Goal: Task Accomplishment & Management: Complete application form

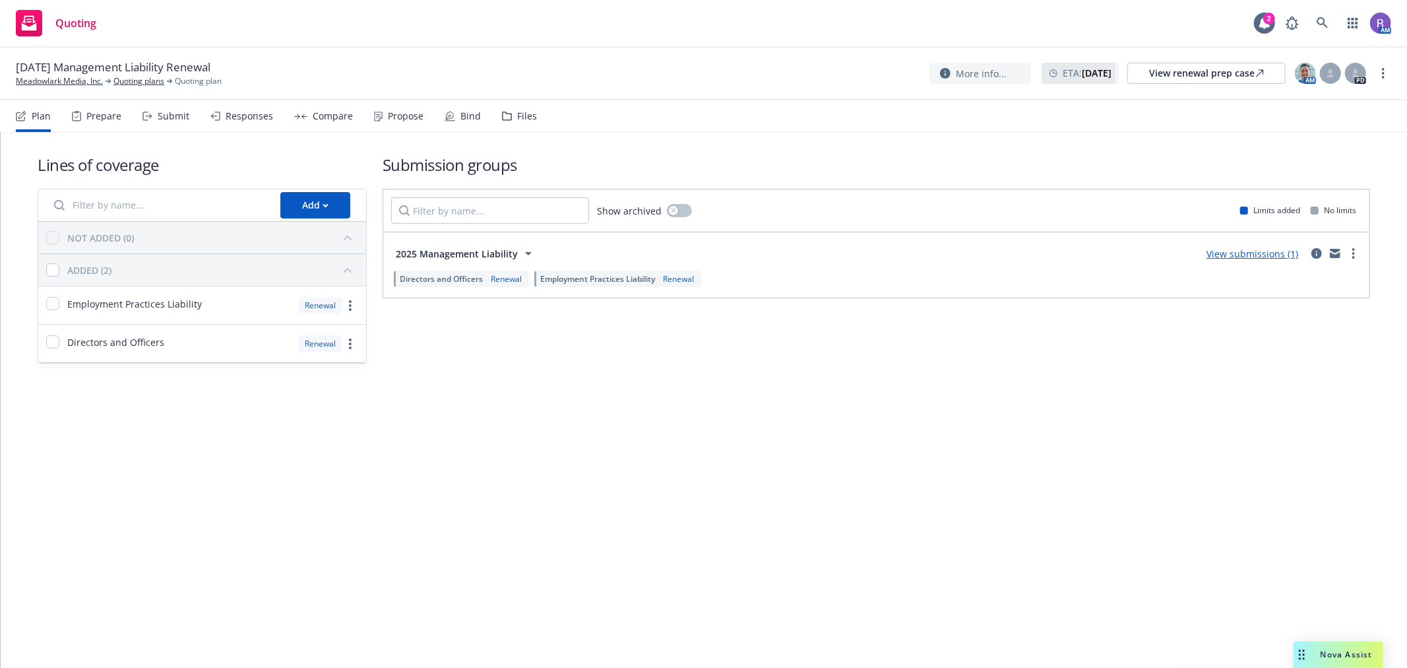
click at [266, 277] on div "ADDED (2)" at bounding box center [212, 269] width 291 height 21
drag, startPoint x: 266, startPoint y: 277, endPoint x: 272, endPoint y: 268, distance: 11.4
click at [267, 277] on div "ADDED (2)" at bounding box center [212, 269] width 291 height 21
click at [294, 236] on div "NOT ADDED (0)" at bounding box center [212, 237] width 291 height 21
click at [346, 208] on button "Add" at bounding box center [315, 205] width 70 height 26
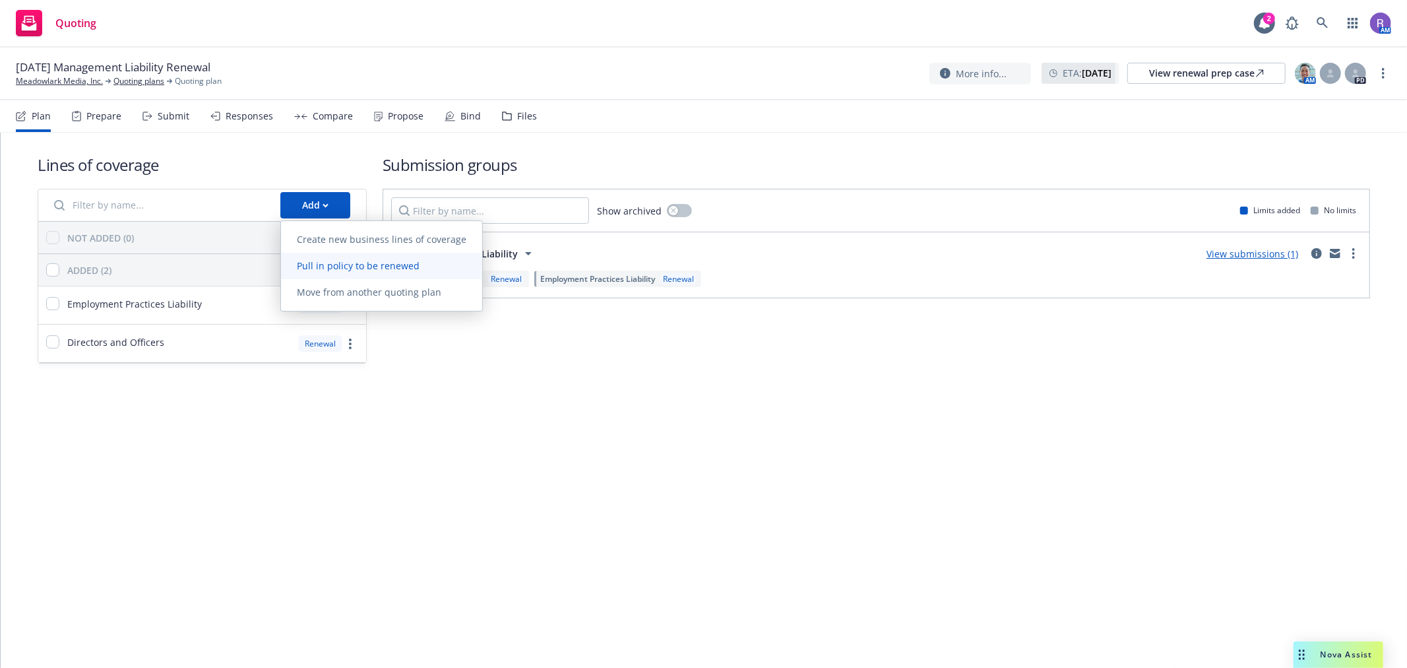
click at [354, 269] on span "Pull in policy to be renewed" at bounding box center [358, 265] width 154 height 13
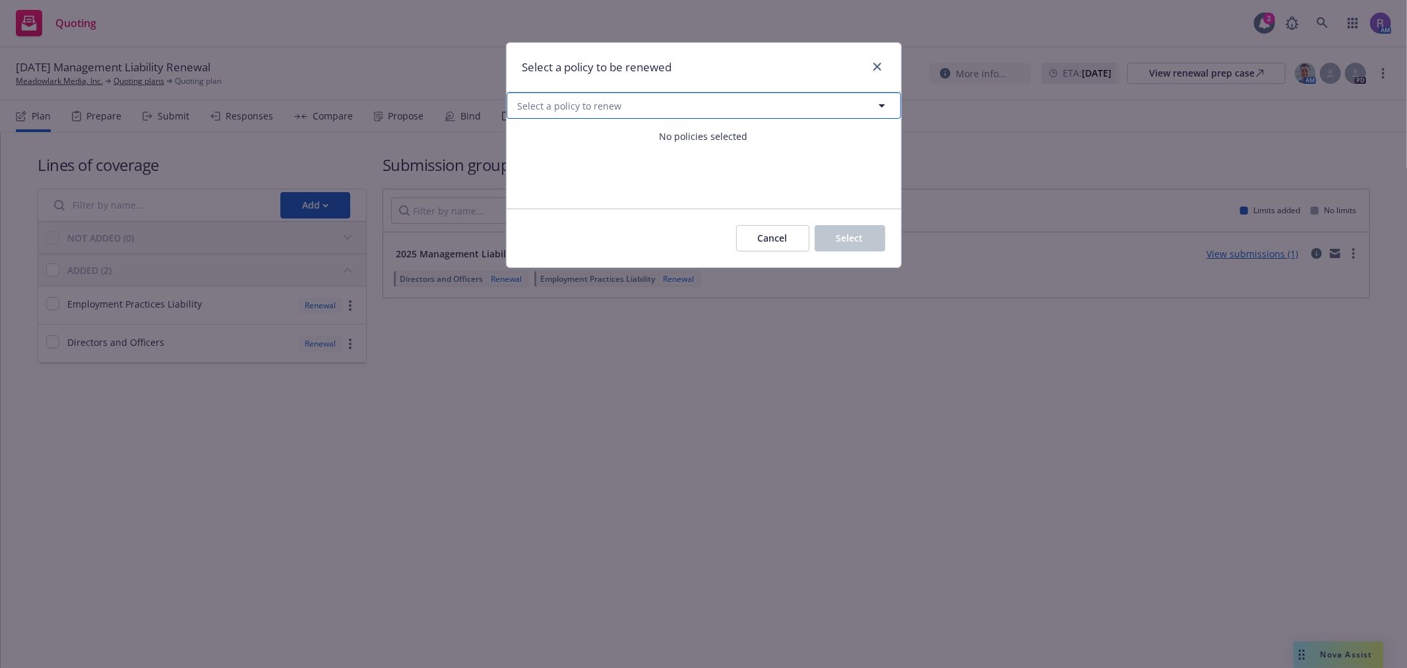
click at [575, 109] on span "Select a policy to renew" at bounding box center [570, 106] width 104 height 14
select select "ACTIVE"
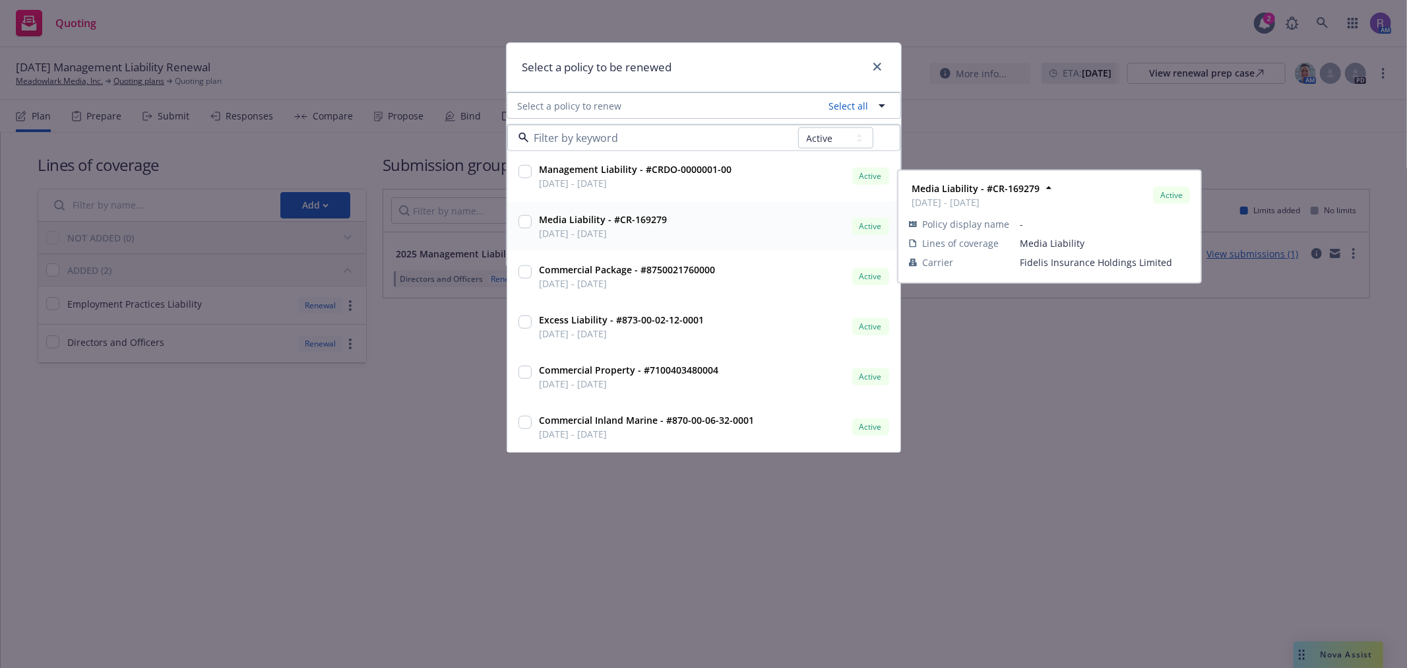
click at [528, 220] on input "checkbox" at bounding box center [525, 221] width 13 height 13
checkbox input "true"
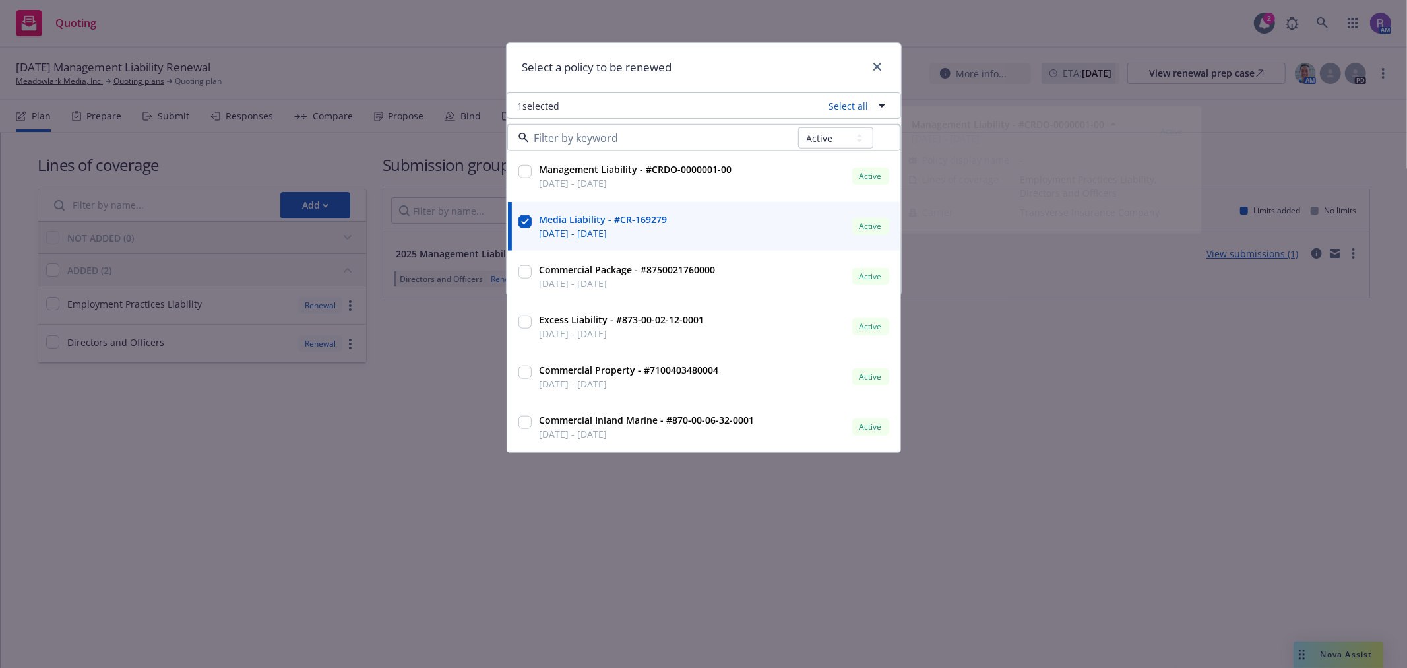
click at [726, 75] on div "Select a policy to be renewed" at bounding box center [704, 67] width 395 height 49
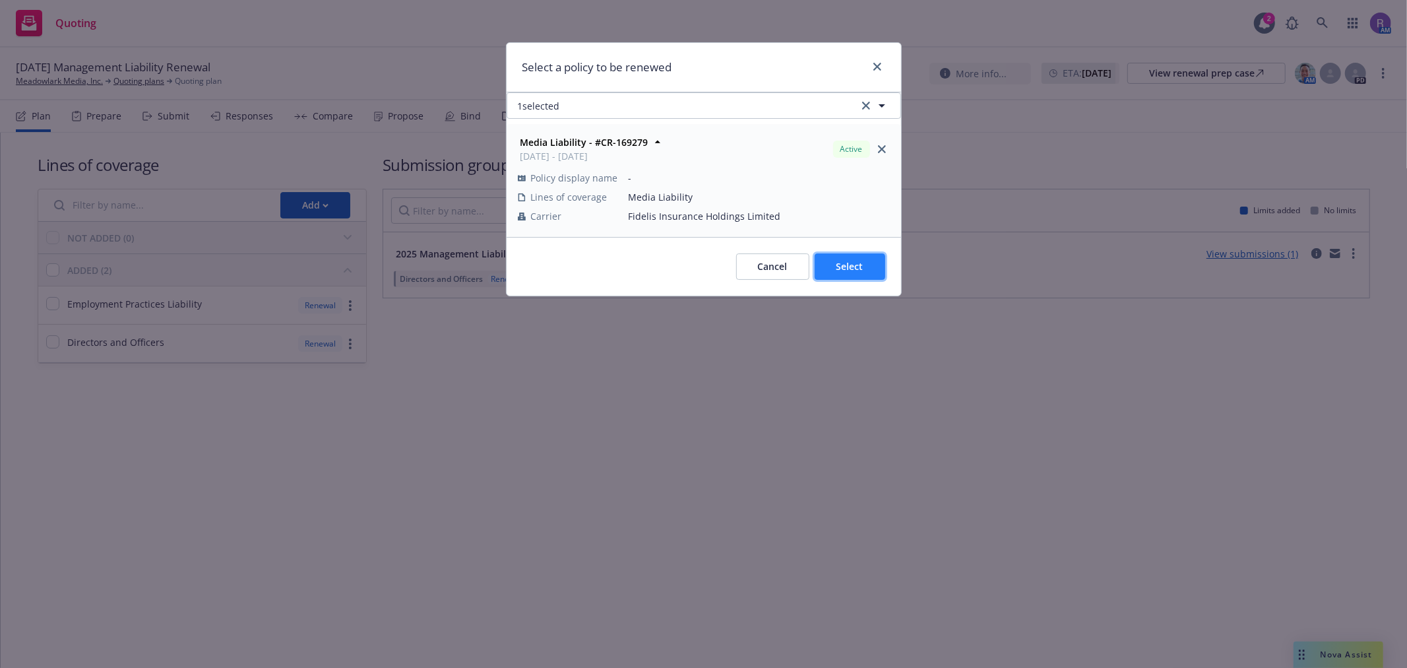
click at [847, 259] on button "Select" at bounding box center [850, 266] width 71 height 26
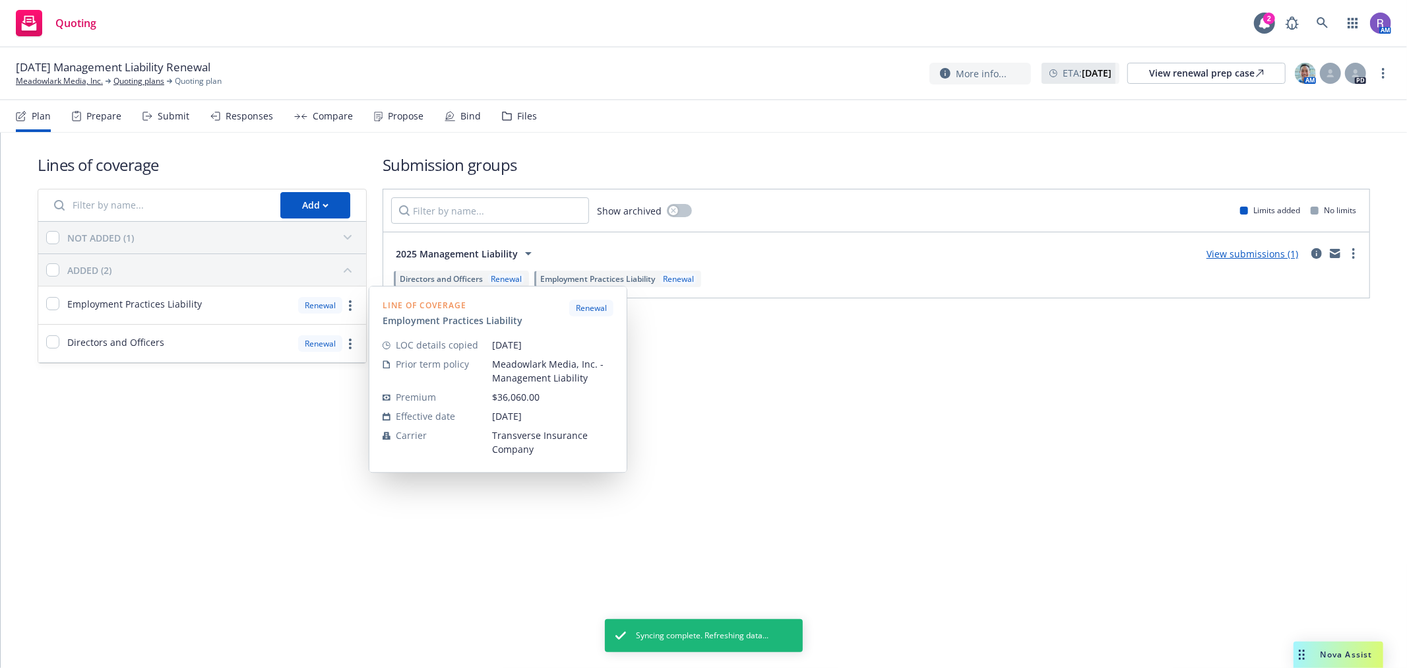
drag, startPoint x: 201, startPoint y: 424, endPoint x: 152, endPoint y: 259, distance: 172.6
click at [201, 422] on div "Lines of coverage Add NOT ADDED (1) ADDED (2) Employment Practices Liability Re…" at bounding box center [704, 400] width 1407 height 535
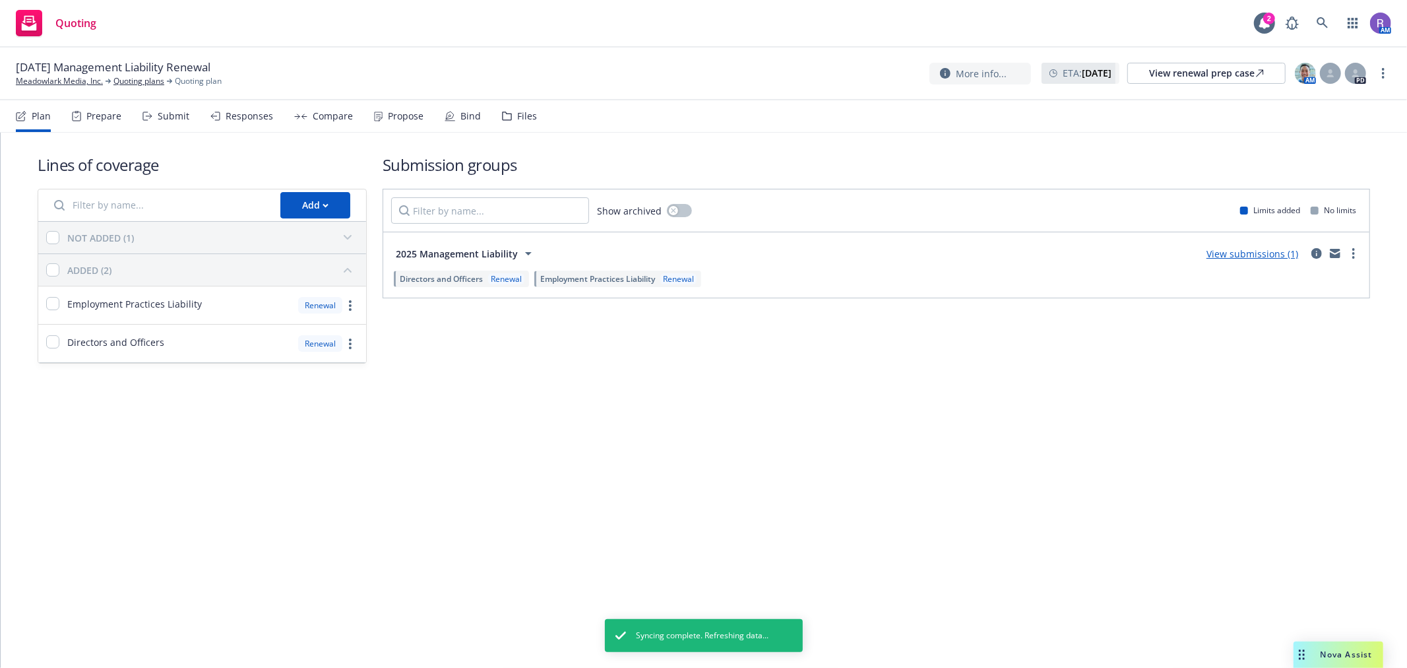
click at [160, 240] on div "NOT ADDED (1)" at bounding box center [212, 237] width 291 height 21
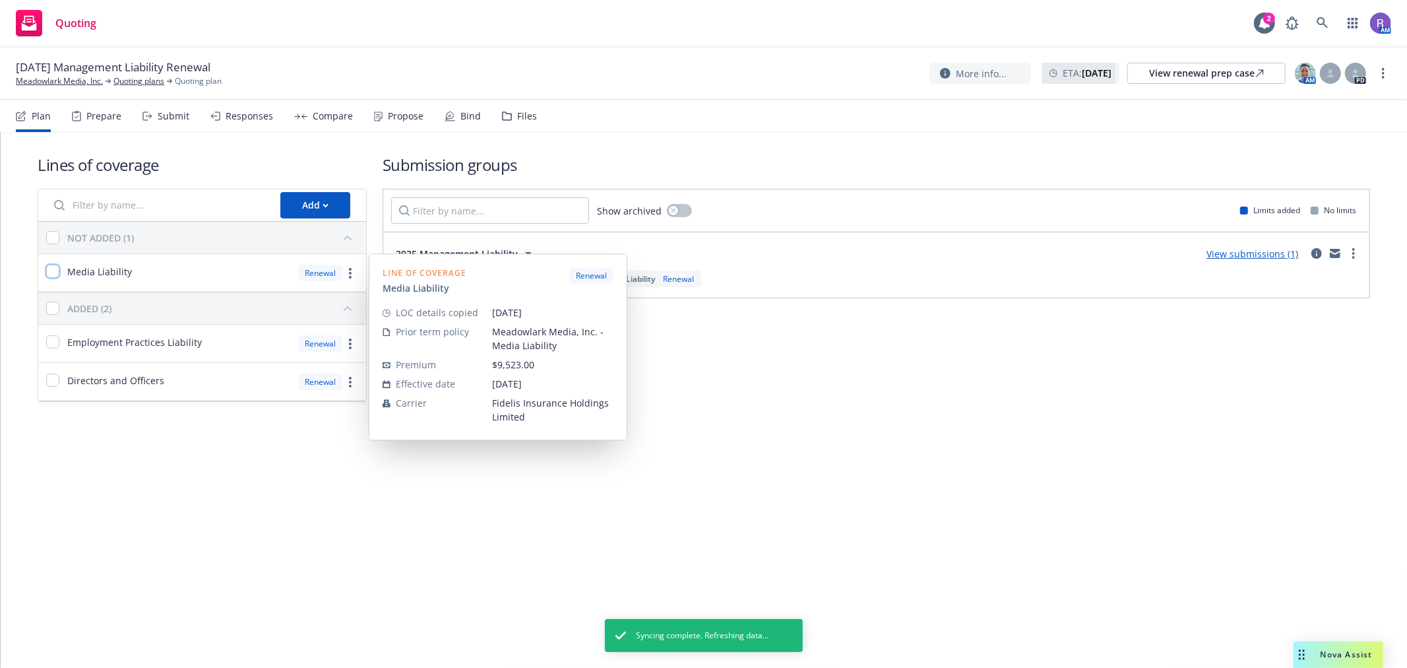
click at [54, 269] on input "checkbox" at bounding box center [52, 271] width 13 height 13
checkbox input "true"
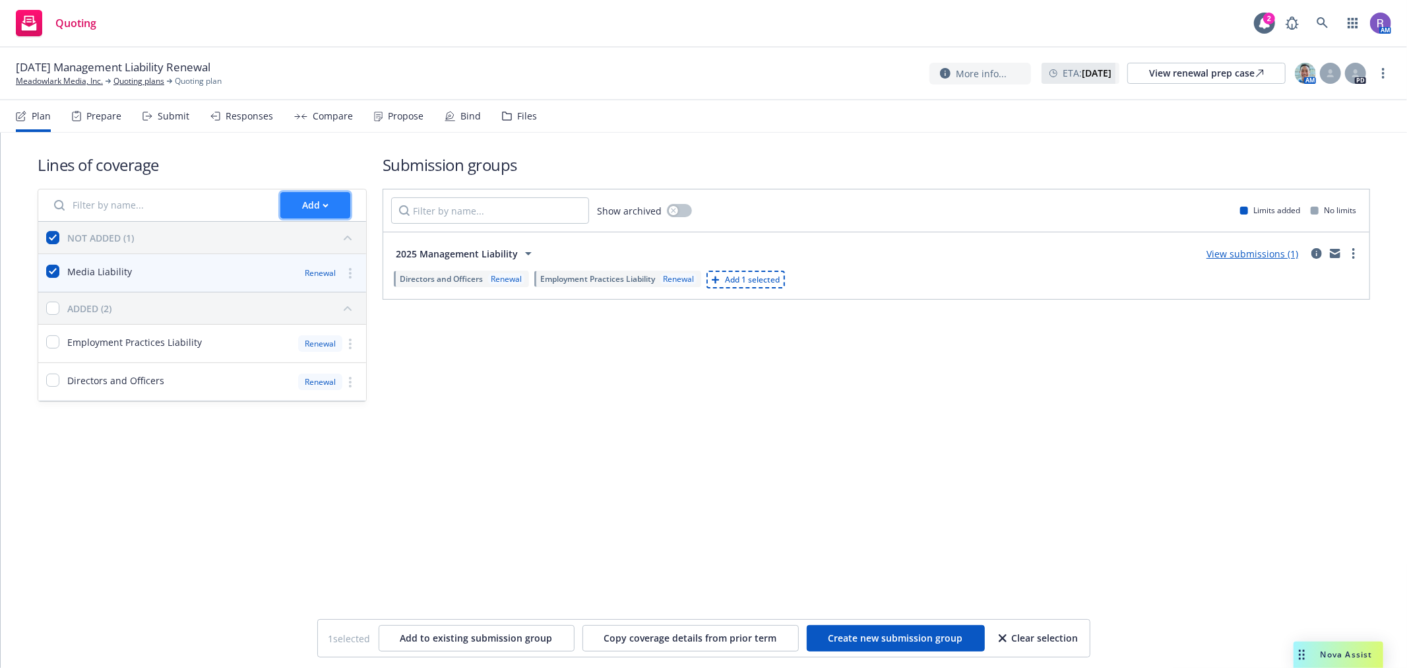
click at [305, 207] on div "Add" at bounding box center [315, 205] width 26 height 25
drag, startPoint x: 524, startPoint y: 384, endPoint x: 558, endPoint y: 406, distance: 41.0
click at [524, 385] on div "Submission groups Show archived Limits added No limits 2025 Management Liabilit…" at bounding box center [877, 278] width 988 height 248
click at [885, 641] on span "Create new submission group" at bounding box center [896, 637] width 135 height 13
checkbox input "false"
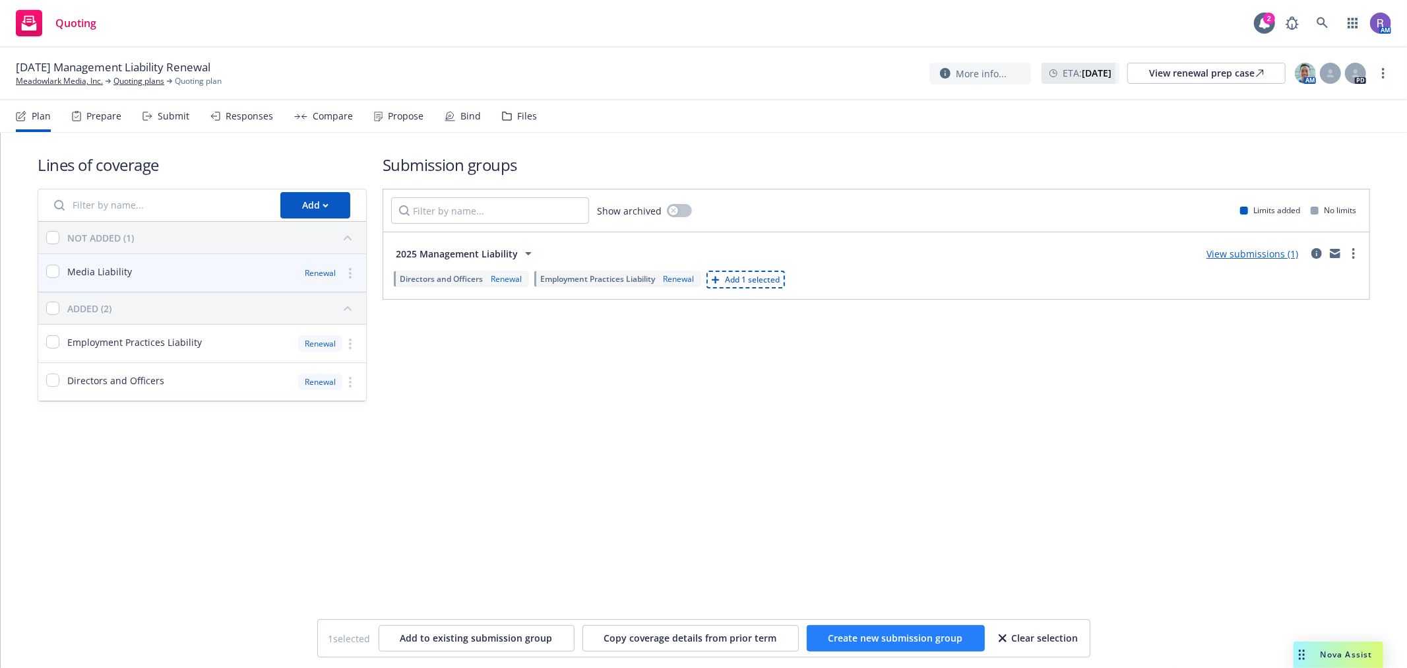
checkbox input "false"
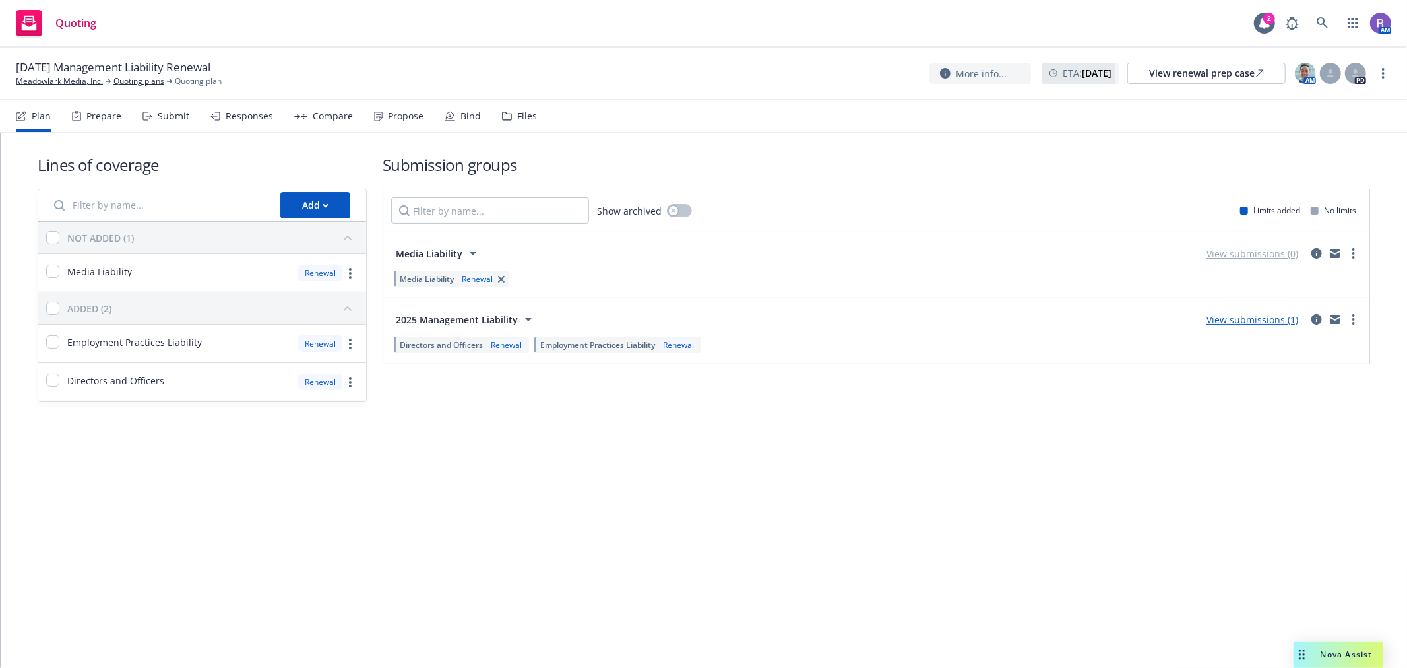
click at [603, 460] on div "Lines of coverage Add NOT ADDED (1) Media Liability Renewal ADDED (2) Employmen…" at bounding box center [704, 296] width 1407 height 327
drag, startPoint x: 167, startPoint y: 115, endPoint x: 178, endPoint y: 123, distance: 13.7
click at [167, 115] on div "Submit" at bounding box center [174, 116] width 32 height 11
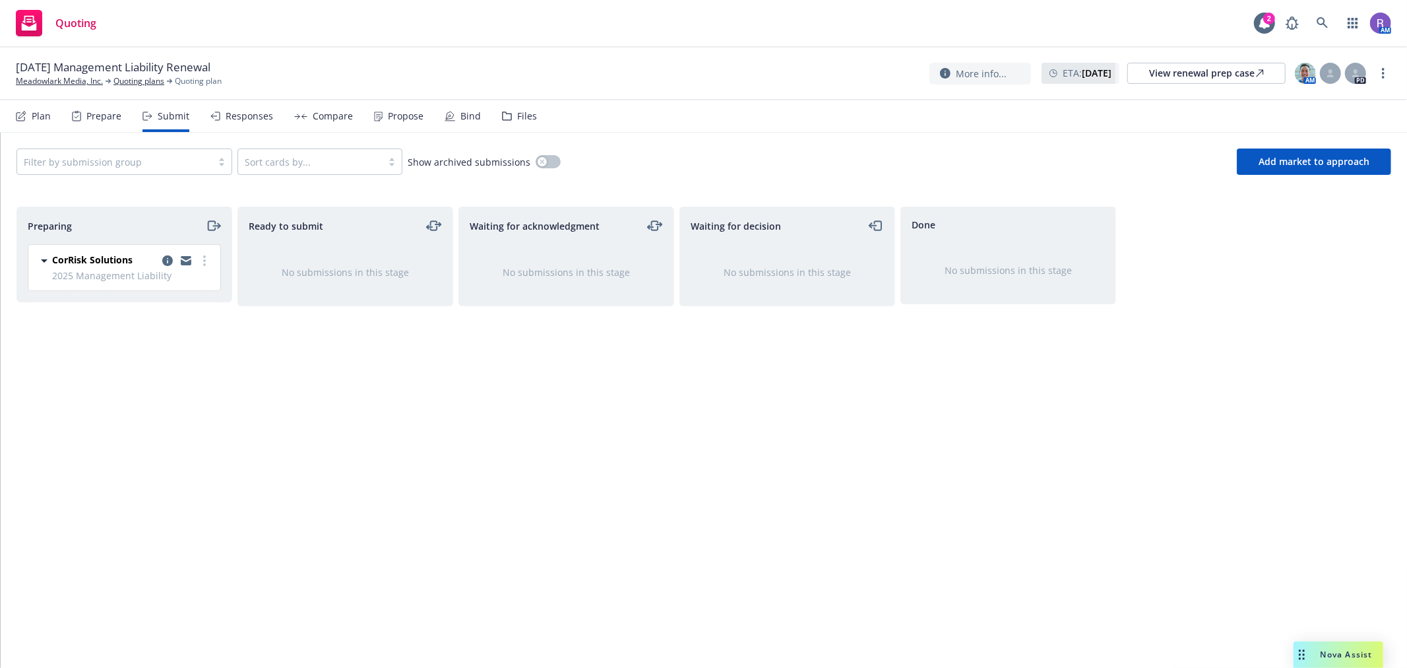
click at [875, 238] on div "Waiting for decision" at bounding box center [787, 225] width 214 height 37
click at [1271, 183] on div "Filter by submission group Sort cards by... Show archived submissions Add marke…" at bounding box center [704, 162] width 1407 height 58
click at [1255, 169] on button "Add market to approach" at bounding box center [1314, 161] width 154 height 26
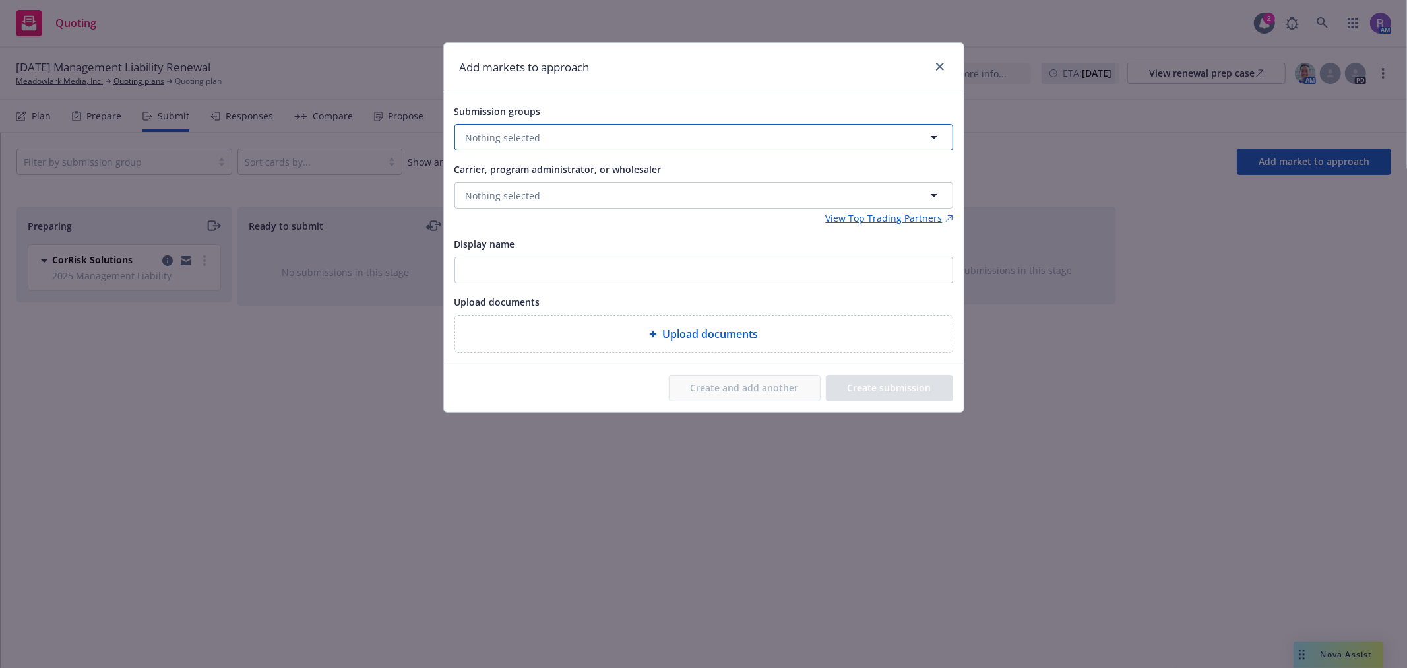
click at [550, 130] on button "Nothing selected" at bounding box center [704, 137] width 499 height 26
click at [475, 203] on input "checkbox" at bounding box center [474, 203] width 13 height 13
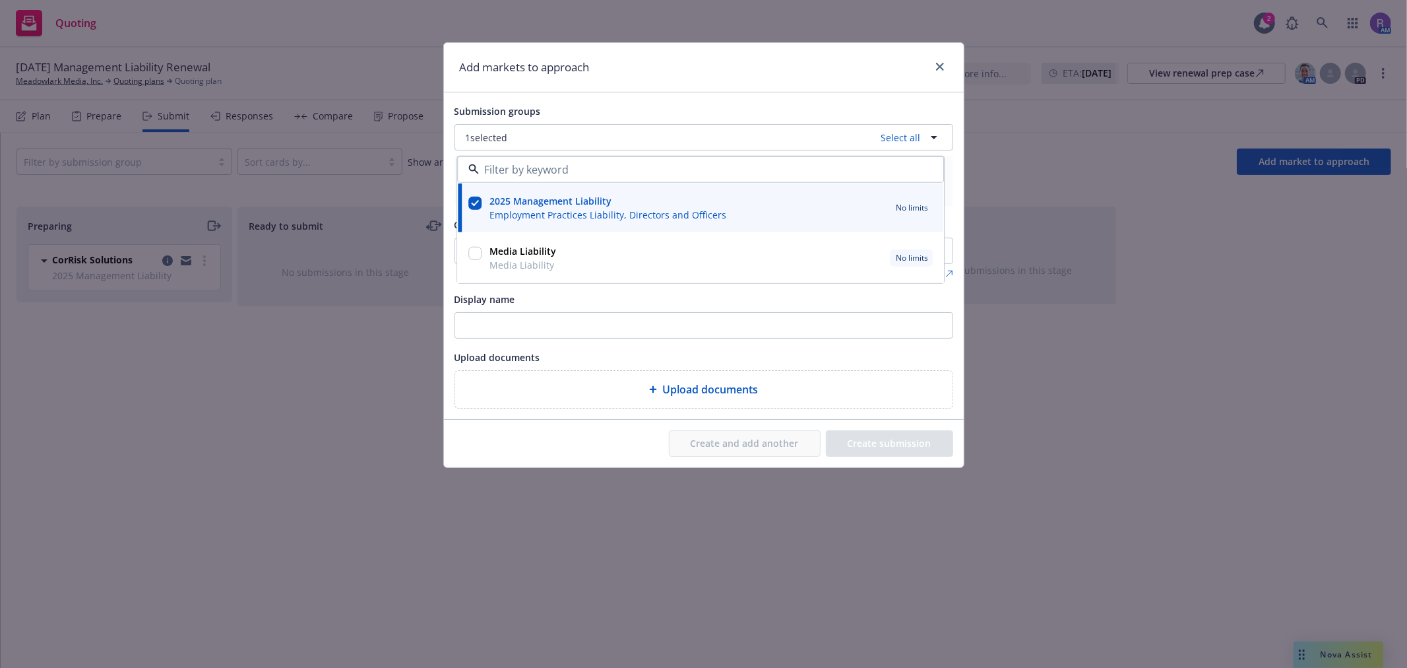
click at [475, 208] on input "checkbox" at bounding box center [474, 203] width 13 height 13
checkbox input "false"
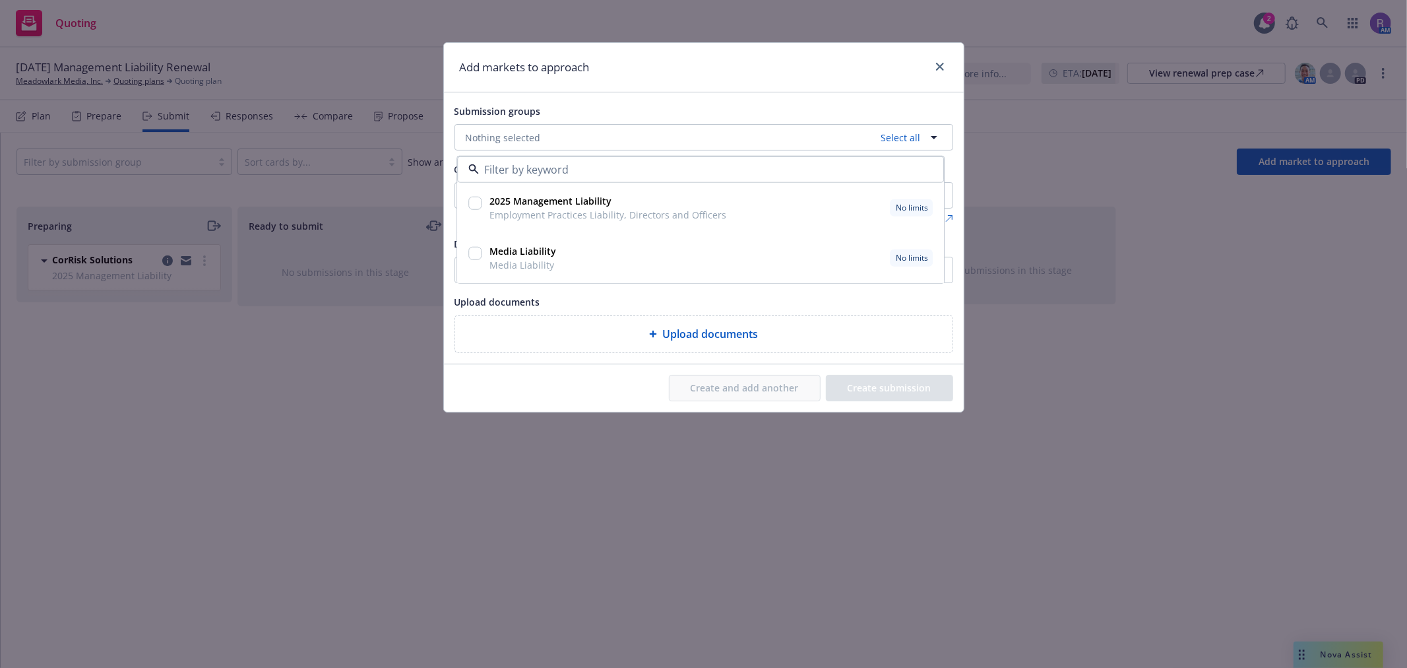
click at [475, 252] on input "checkbox" at bounding box center [474, 253] width 13 height 13
checkbox input "true"
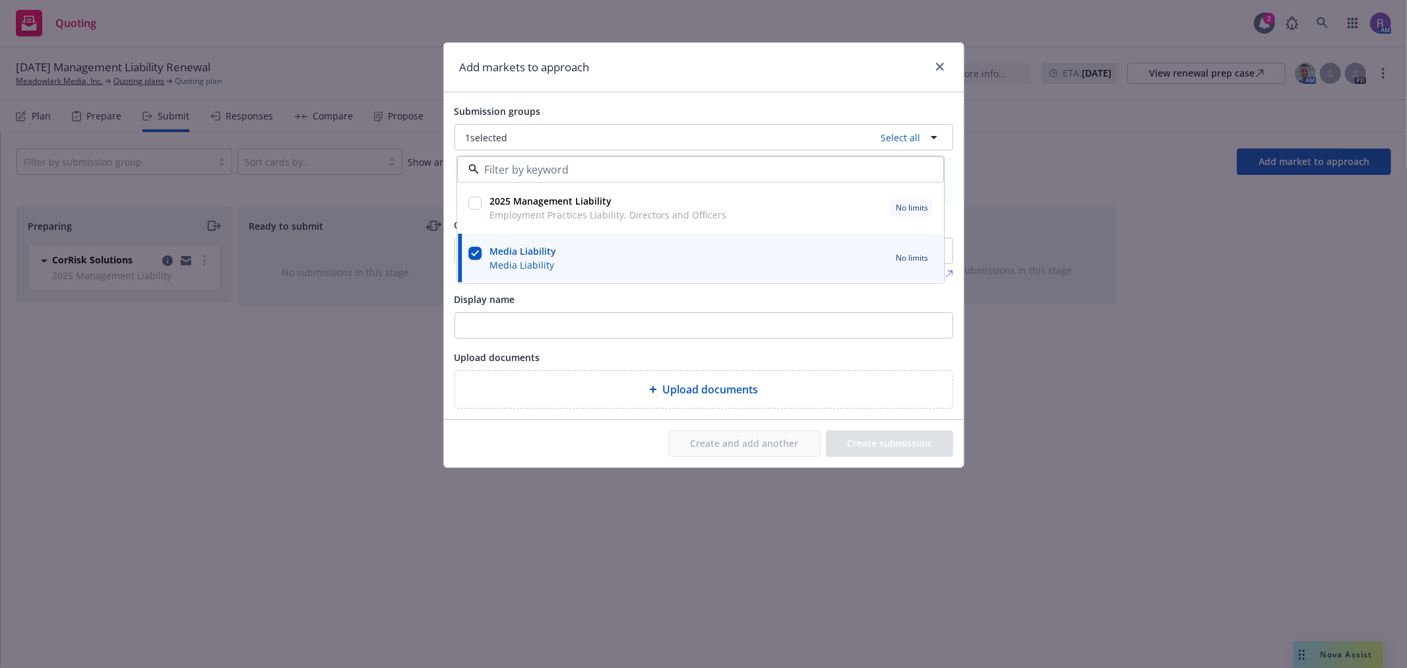
click at [662, 61] on div "Add markets to approach" at bounding box center [704, 67] width 520 height 49
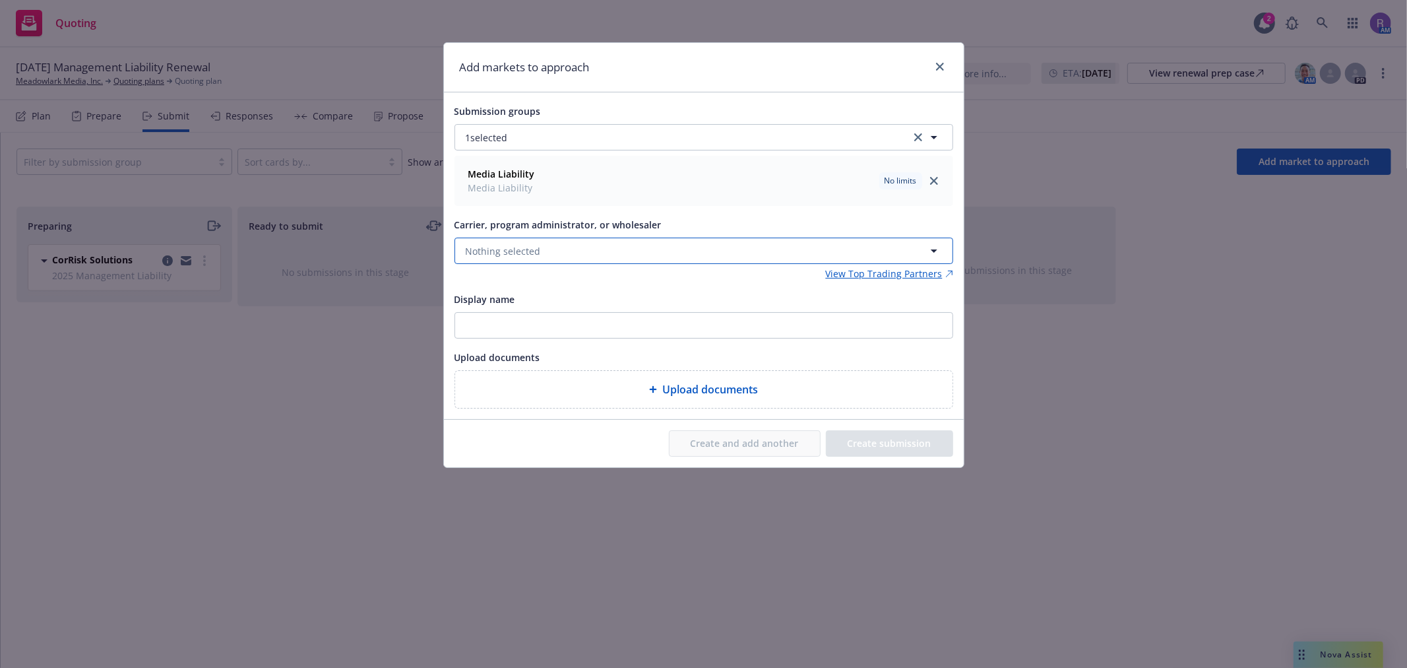
click at [542, 255] on button "Nothing selected" at bounding box center [704, 251] width 499 height 26
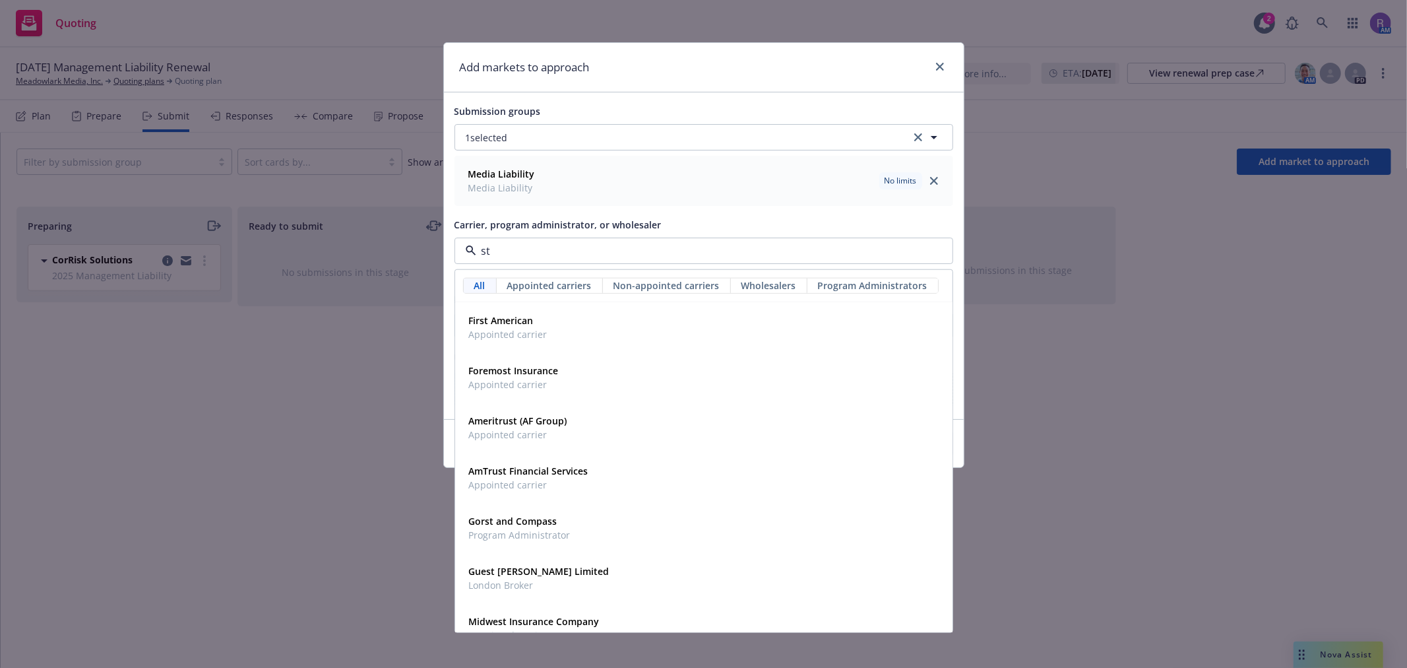
type input "s"
type input "rt sp"
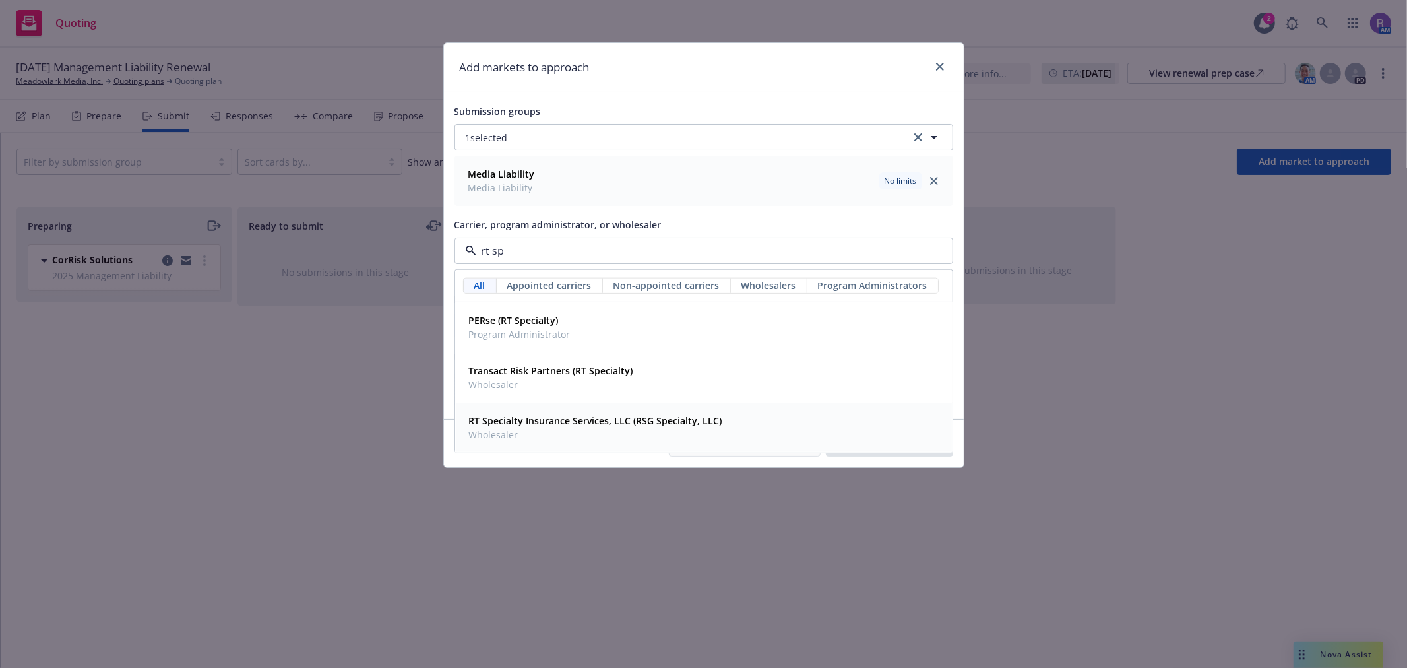
click at [565, 428] on span "RT Specialty Insurance Services, LLC (RSG Specialty, LLC)" at bounding box center [595, 421] width 253 height 14
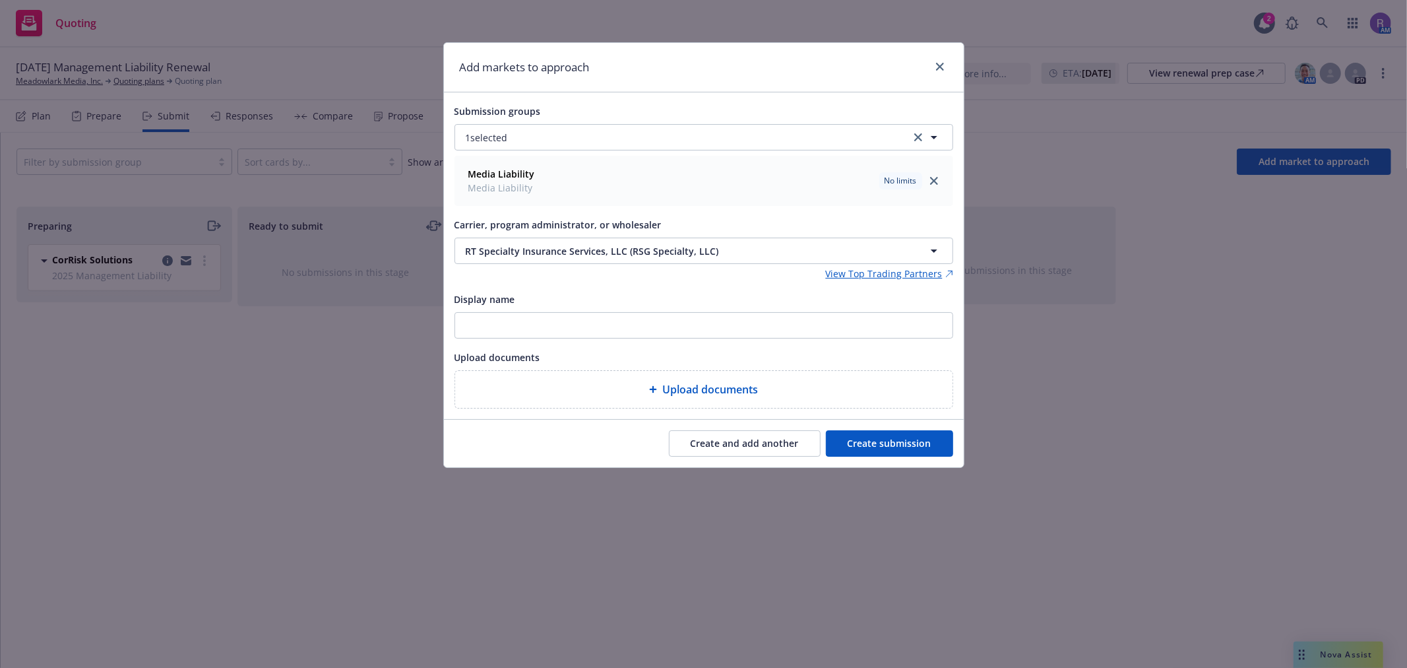
click at [886, 442] on button "Create submission" at bounding box center [889, 443] width 127 height 26
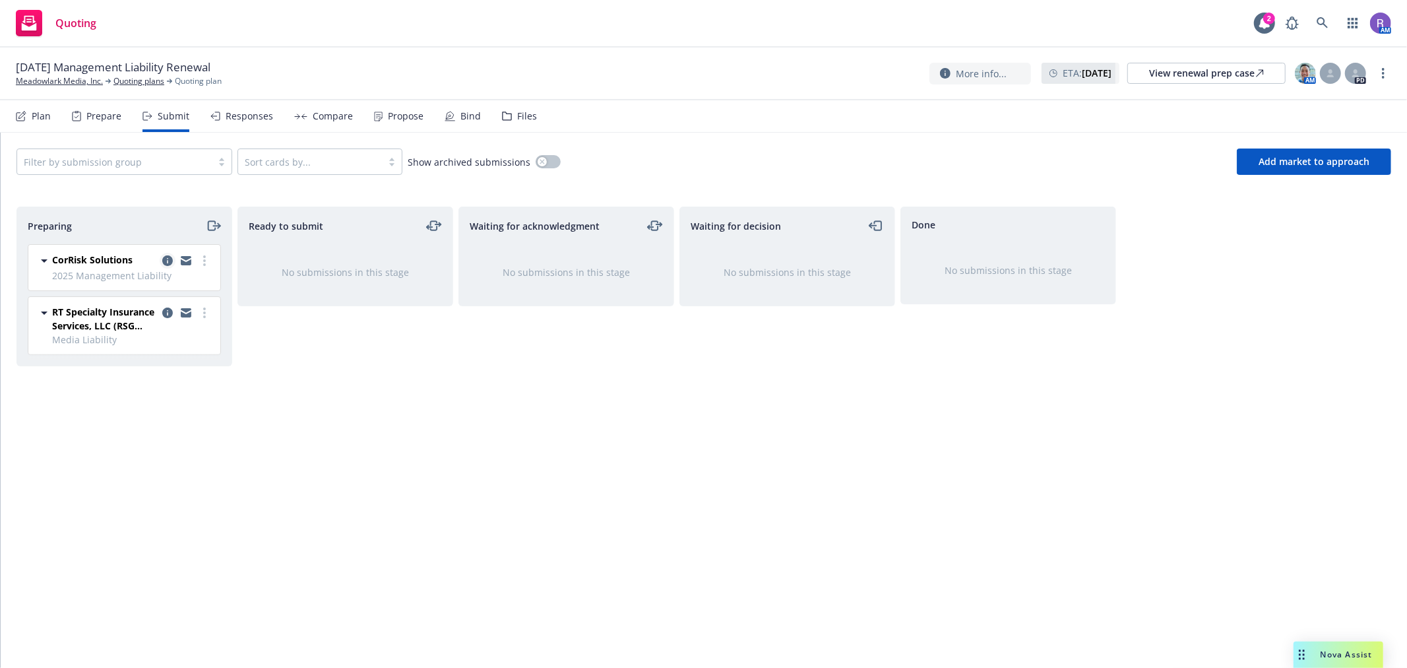
drag, startPoint x: 106, startPoint y: 269, endPoint x: 166, endPoint y: 257, distance: 60.6
click at [166, 257] on icon "copy logging email" at bounding box center [167, 260] width 11 height 11
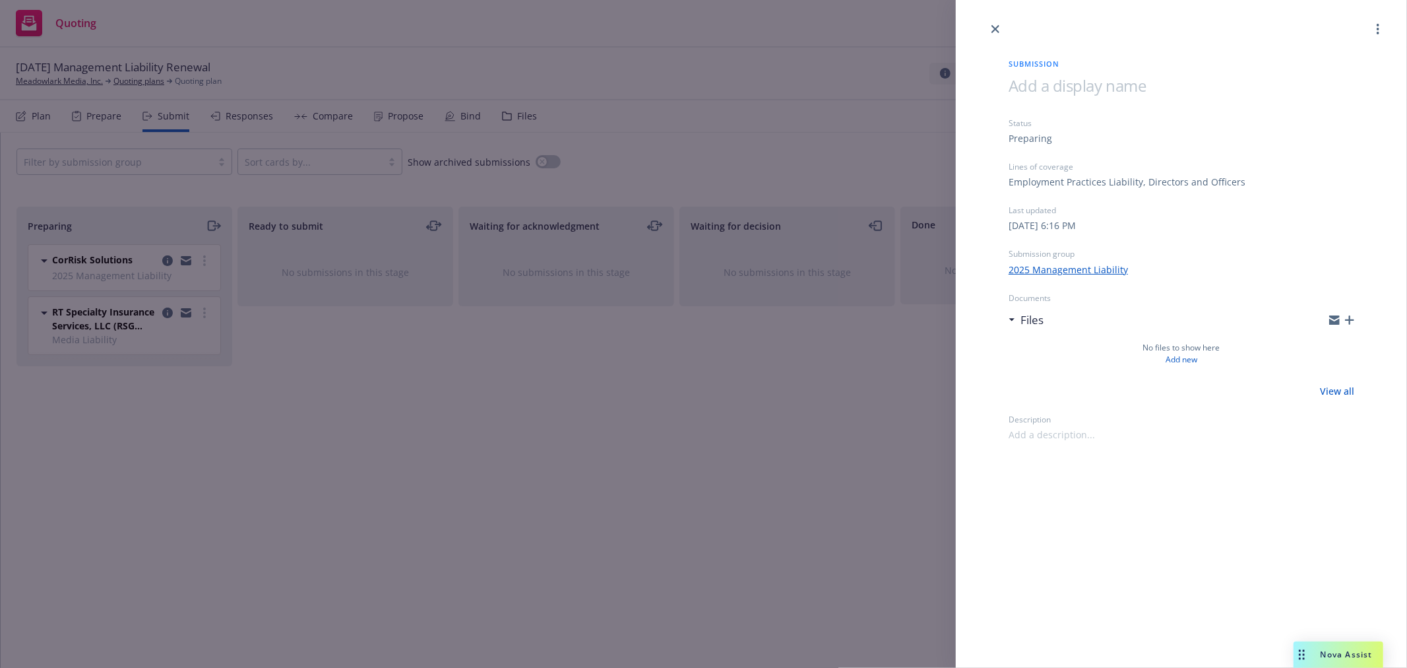
click at [1001, 34] on div at bounding box center [1181, 18] width 451 height 37
click at [1381, 32] on link "more" at bounding box center [1378, 29] width 16 height 16
click at [996, 29] on icon "close" at bounding box center [996, 29] width 8 height 8
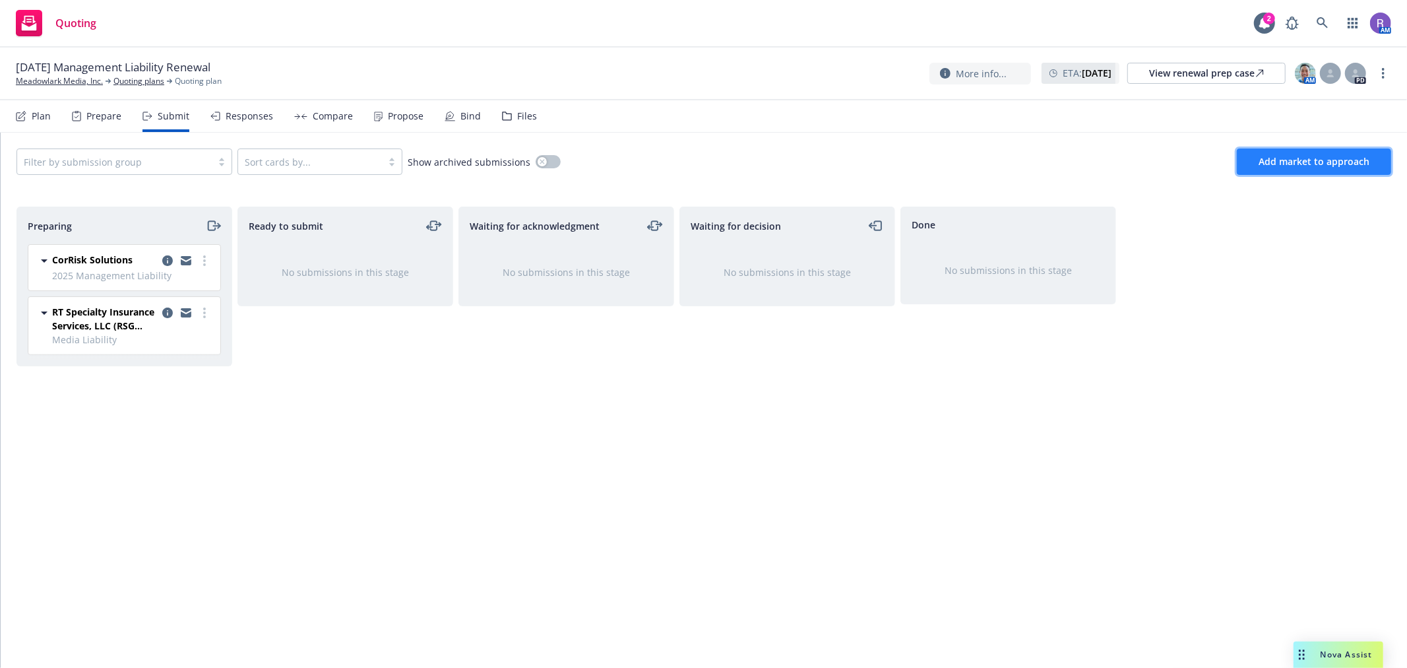
click at [1290, 157] on span "Add market to approach" at bounding box center [1314, 161] width 111 height 13
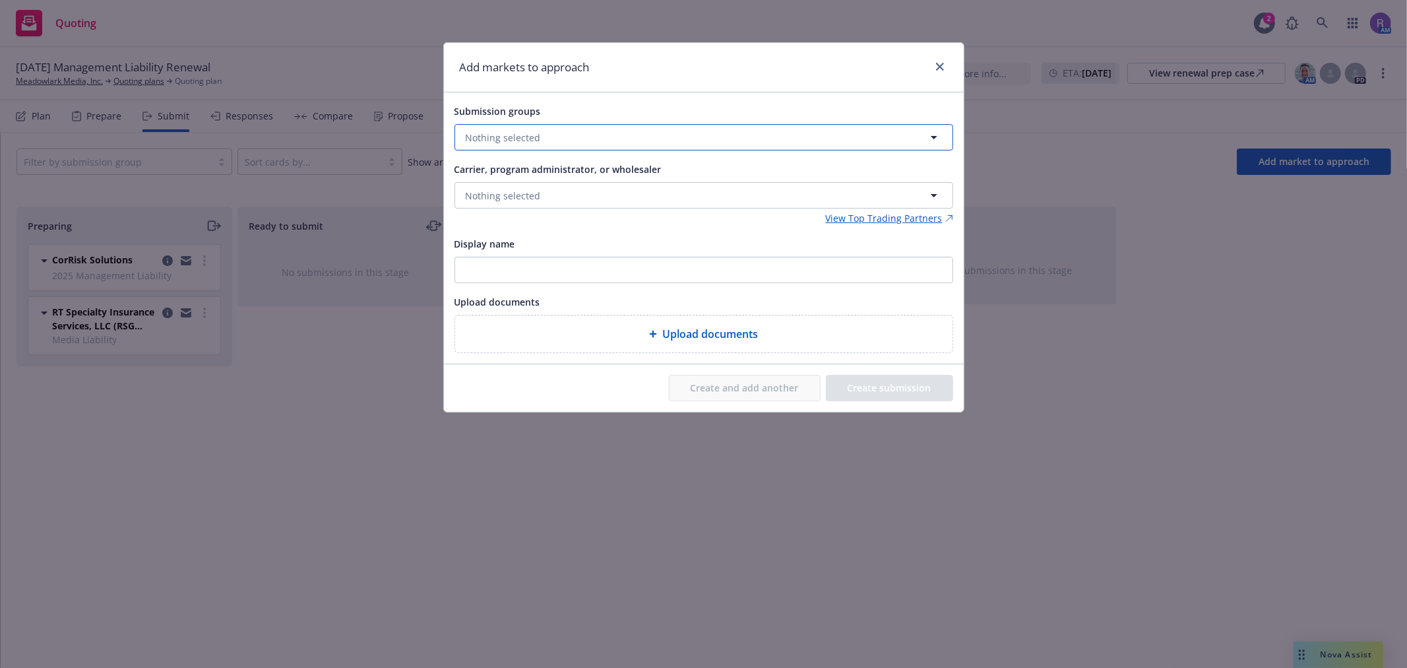
click at [772, 148] on button "Nothing selected" at bounding box center [704, 137] width 499 height 26
click at [546, 201] on strong "2025 Management Liability" at bounding box center [551, 201] width 122 height 13
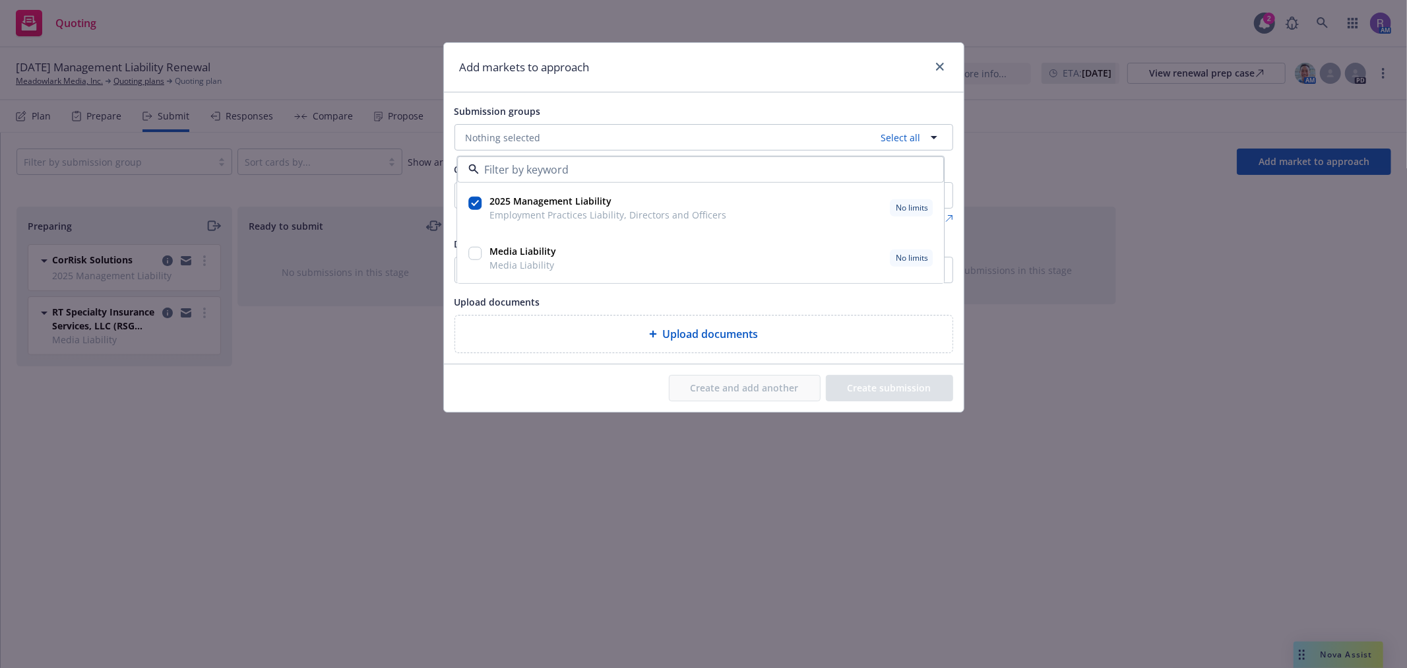
checkbox input "true"
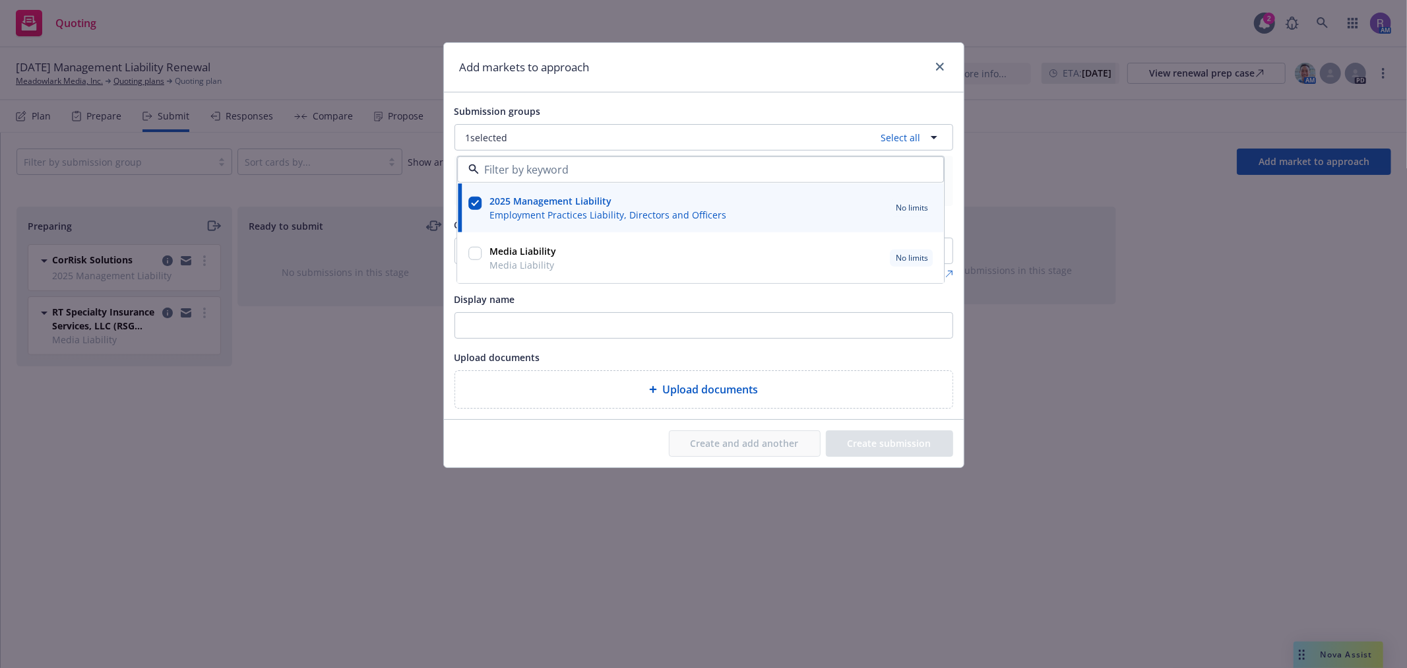
click at [693, 92] on div "Submission groups 1 selected Select all 2025 Management Liability Employment Pr…" at bounding box center [704, 255] width 520 height 327
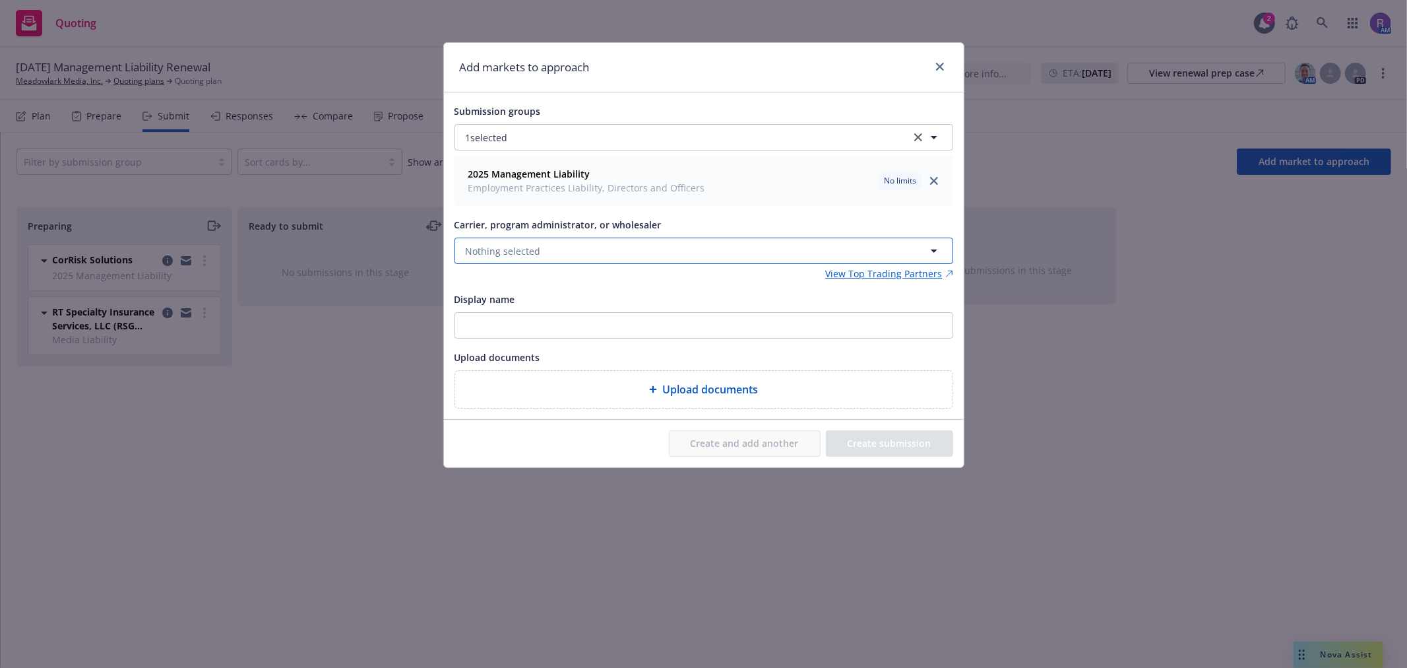
click at [557, 251] on button "Nothing selected" at bounding box center [704, 251] width 499 height 26
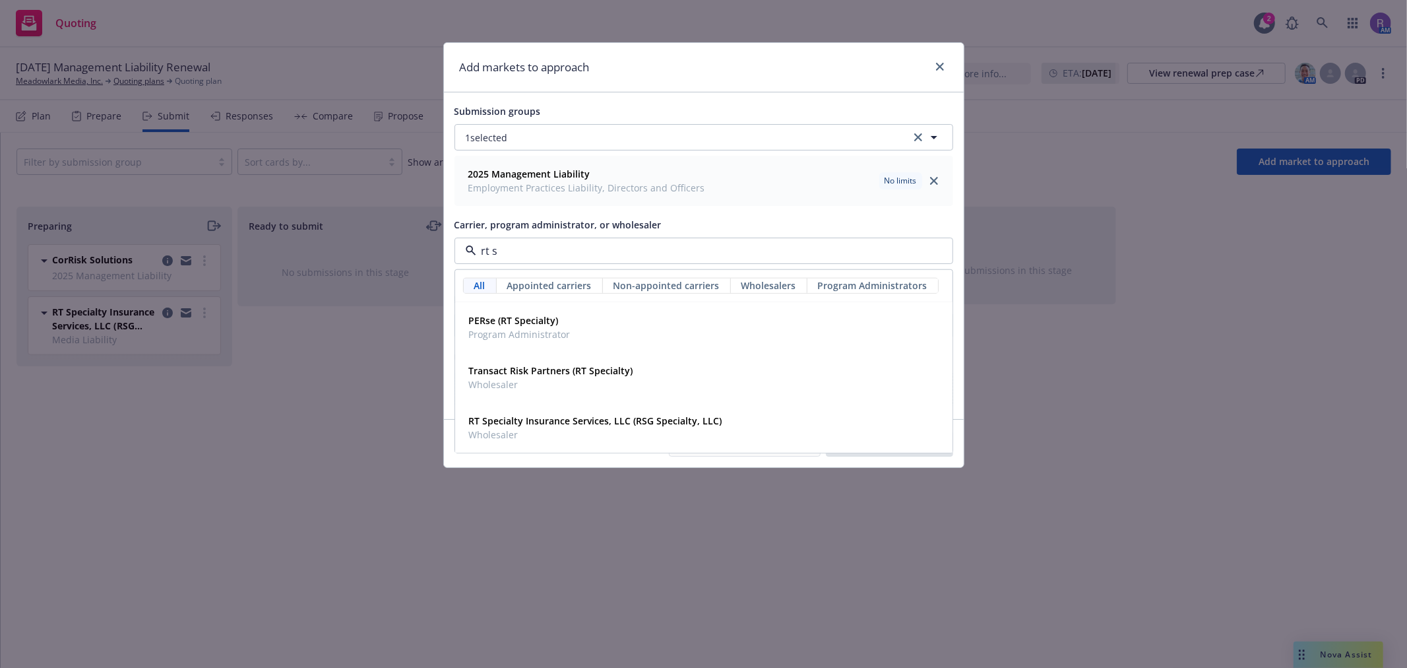
type input "rt sp"
click at [493, 441] on span "Wholesaler" at bounding box center [595, 435] width 253 height 14
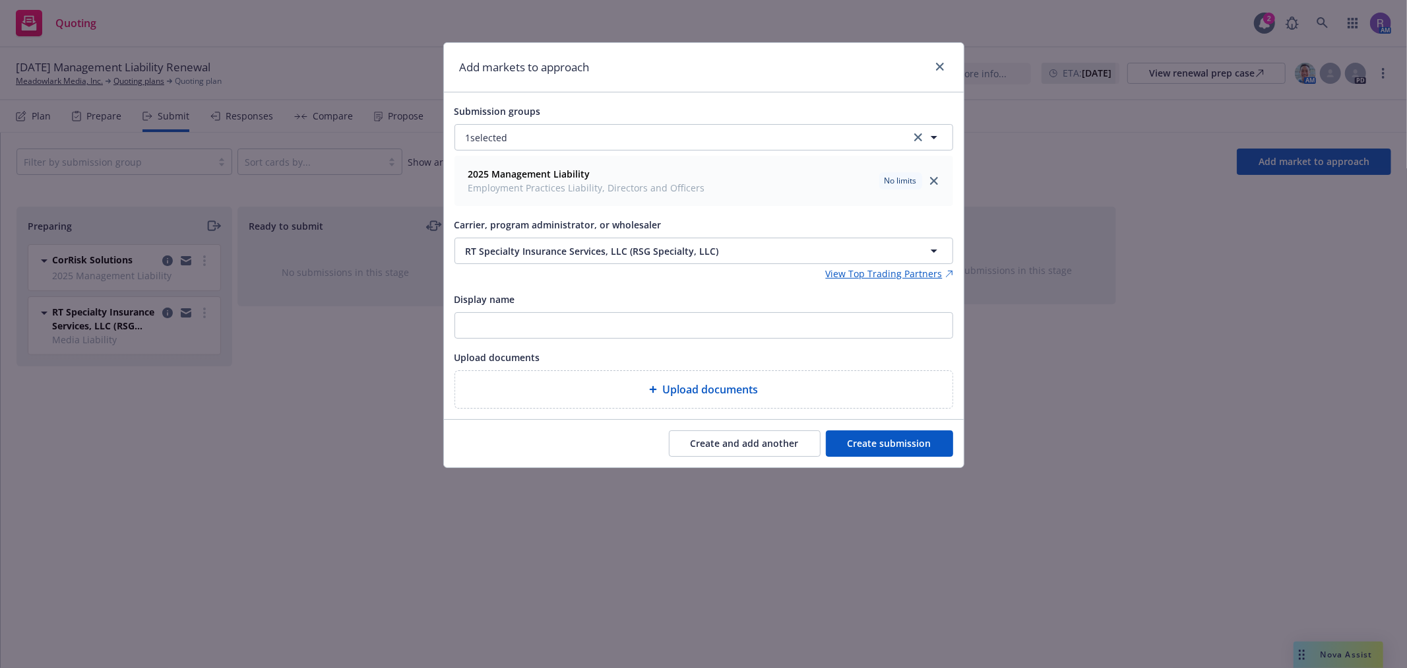
click at [862, 436] on button "Create submission" at bounding box center [889, 443] width 127 height 26
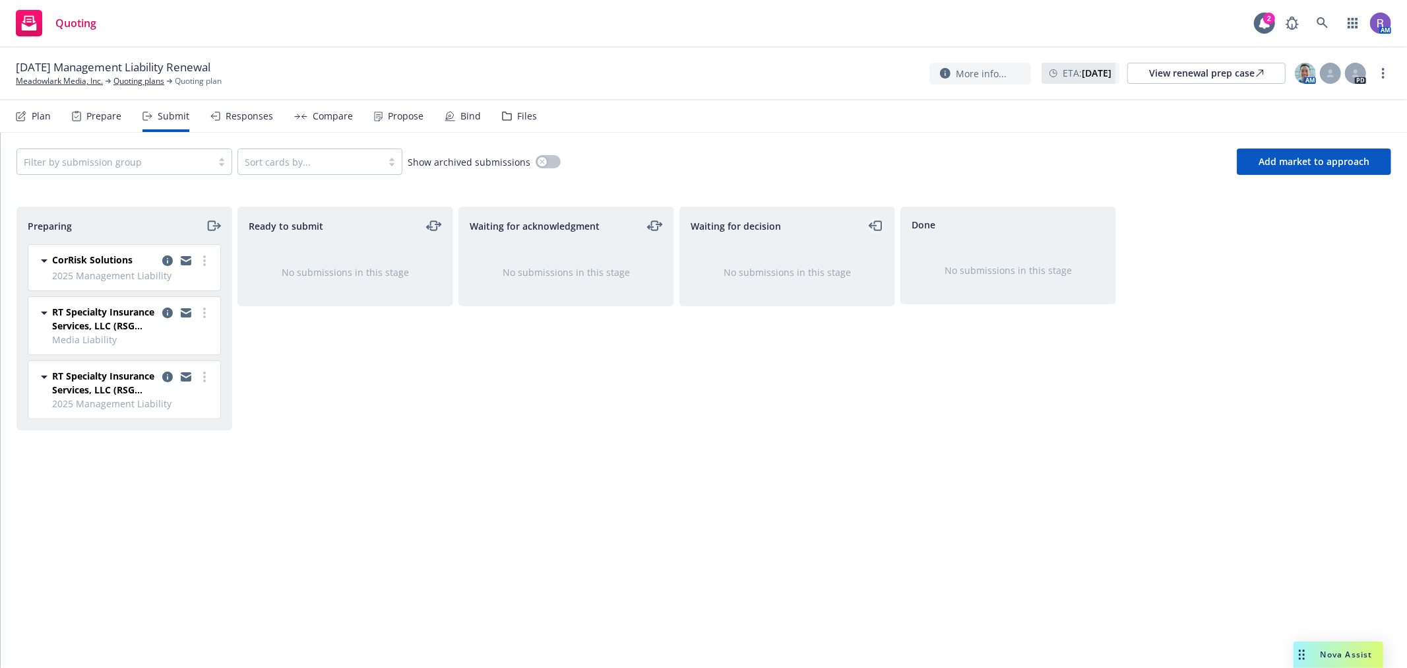
click at [872, 223] on icon "moveLeft" at bounding box center [871, 225] width 3 height 5
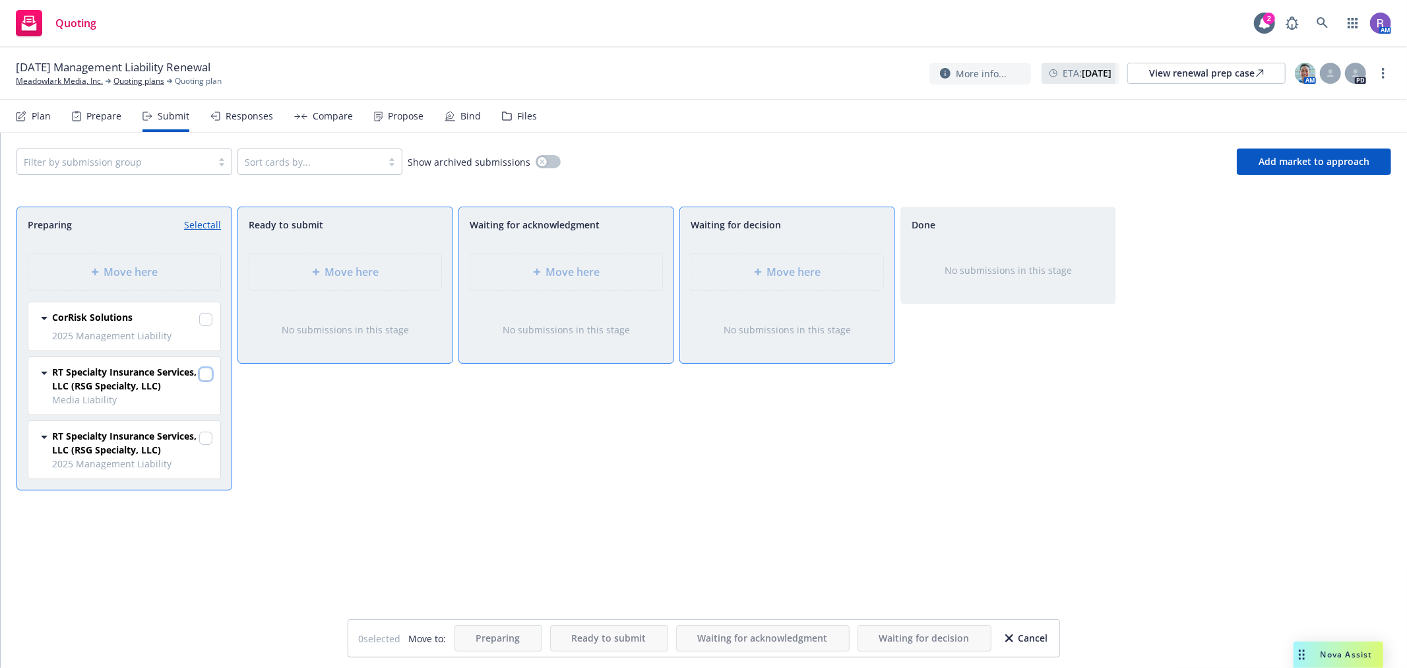
click at [203, 371] on input "checkbox" at bounding box center [205, 373] width 13 height 13
checkbox input "true"
click at [208, 441] on input "checkbox" at bounding box center [205, 437] width 13 height 13
checkbox input "true"
click at [800, 284] on div "Move here" at bounding box center [787, 271] width 192 height 37
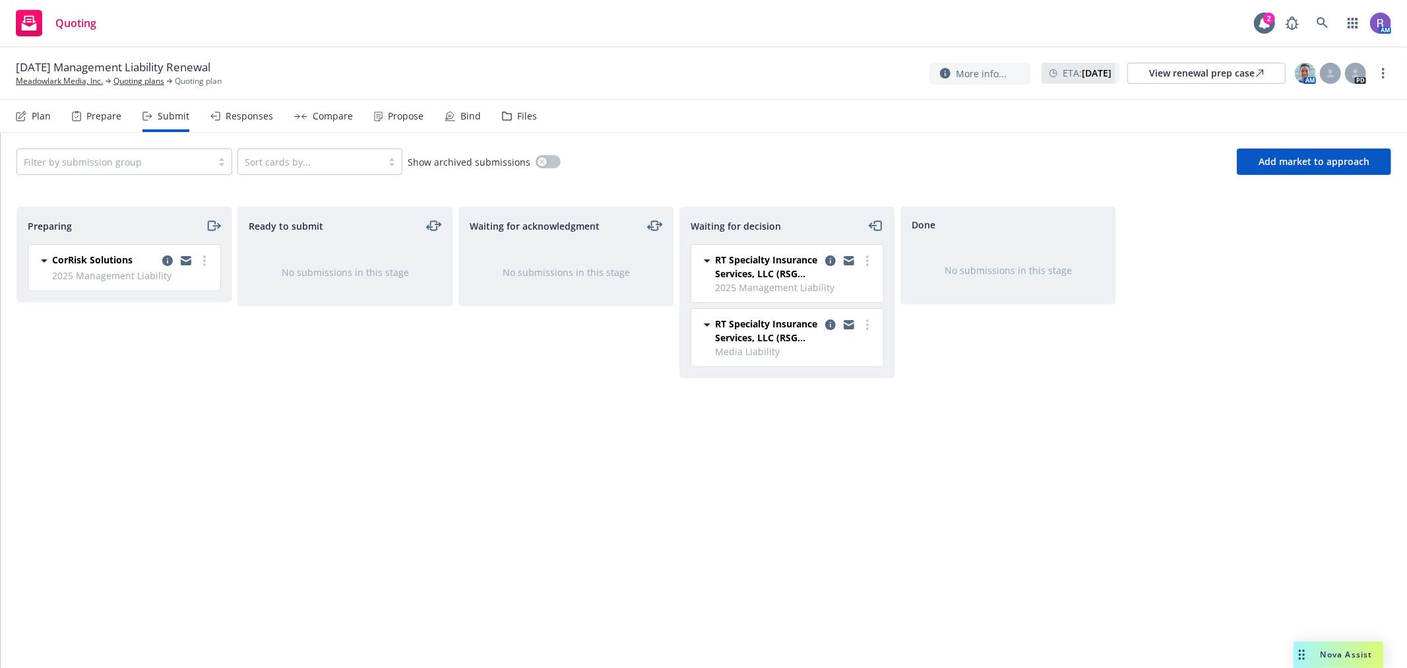
click at [256, 114] on div "Responses" at bounding box center [250, 116] width 48 height 11
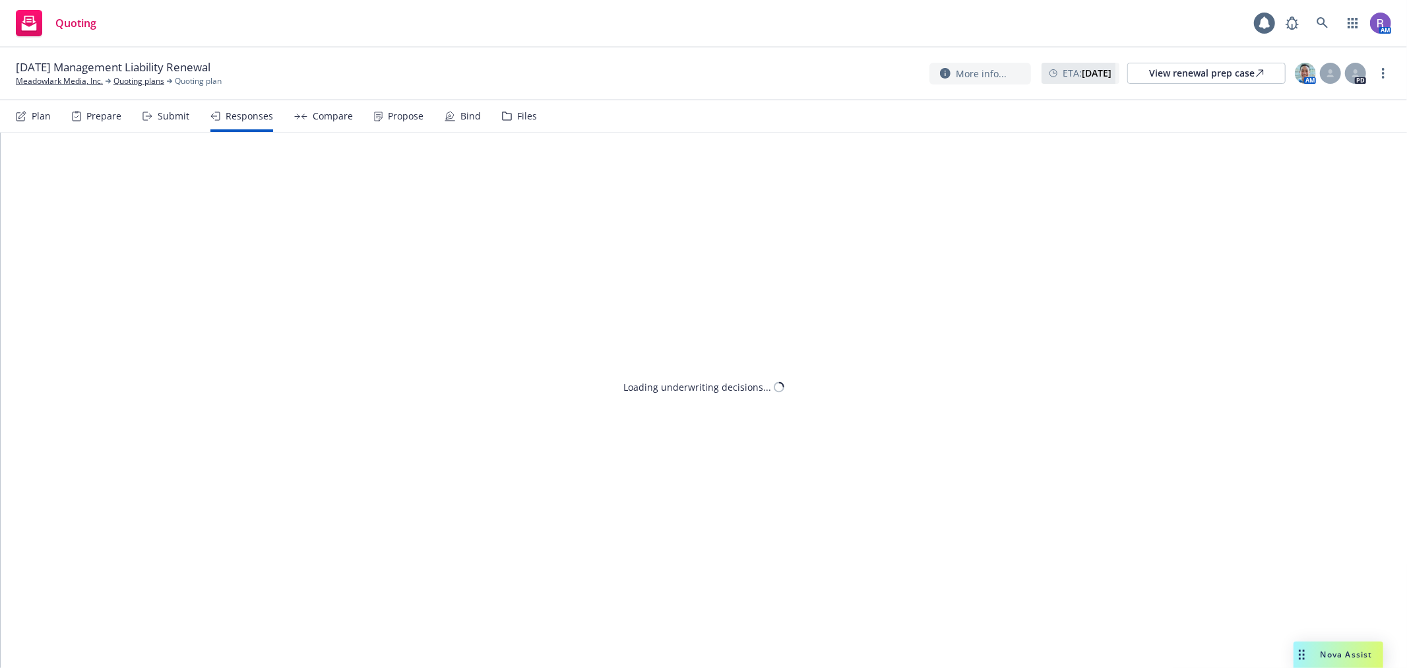
click at [317, 115] on div "Compare" at bounding box center [333, 116] width 40 height 11
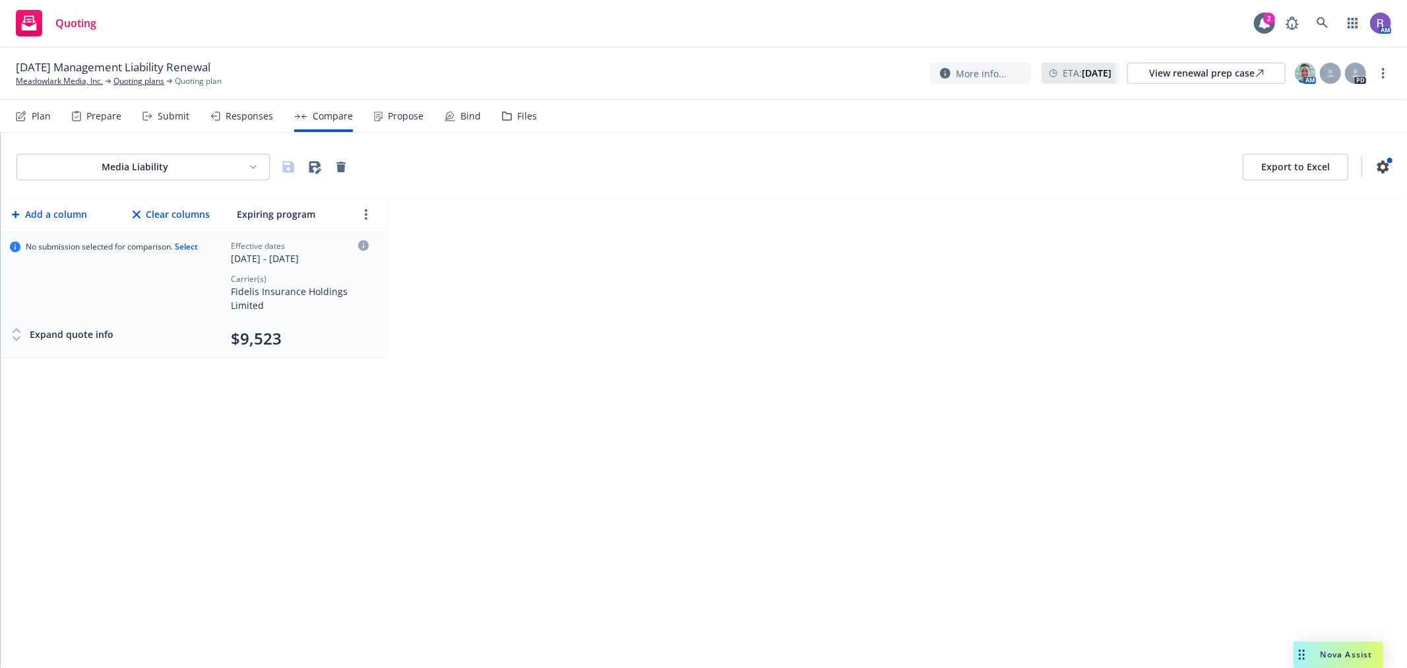
click at [238, 108] on div "Responses" at bounding box center [241, 116] width 63 height 32
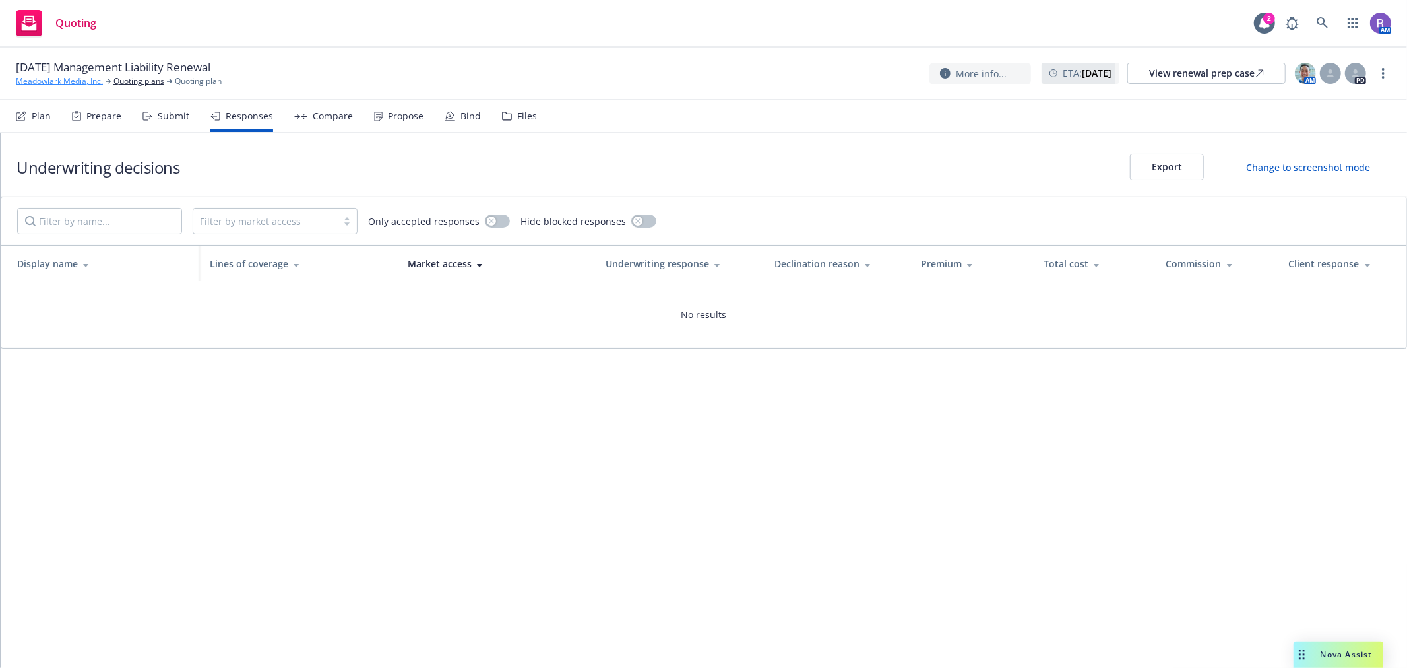
click at [73, 82] on link "Meadowlark Media, Inc." at bounding box center [59, 81] width 87 height 12
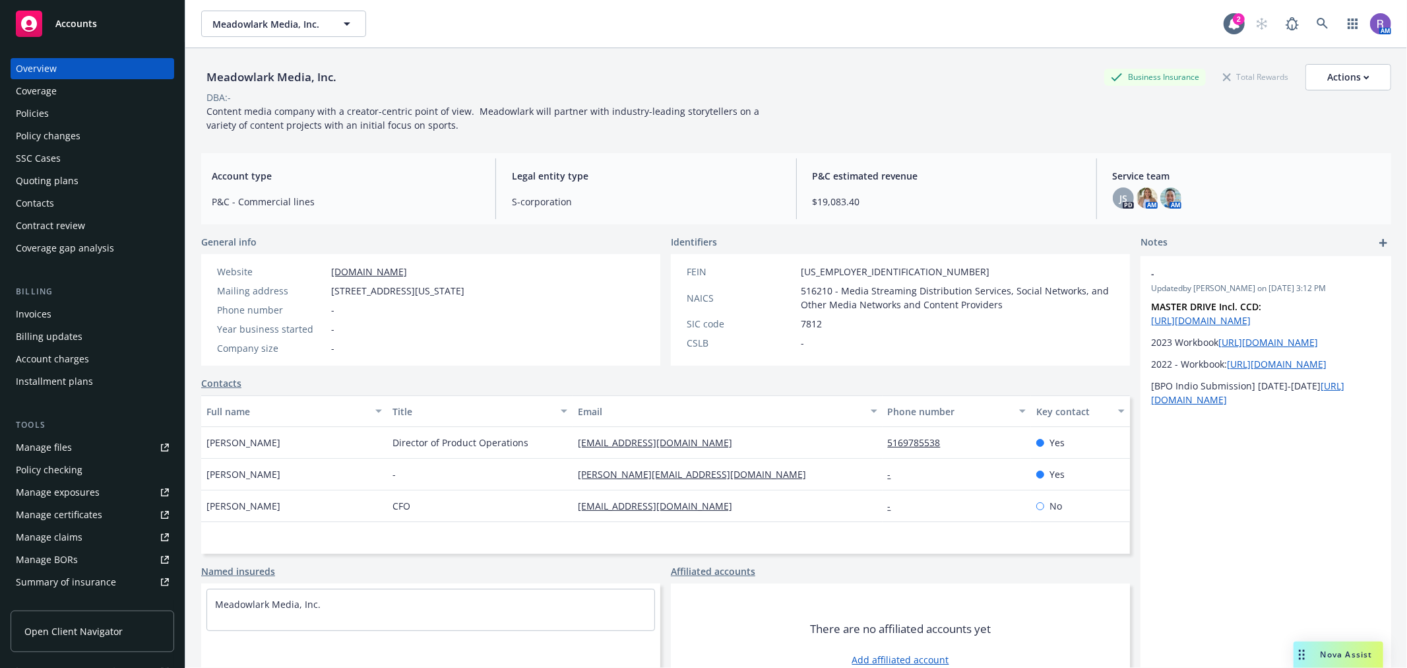
click at [30, 111] on div "Policies" at bounding box center [32, 113] width 33 height 21
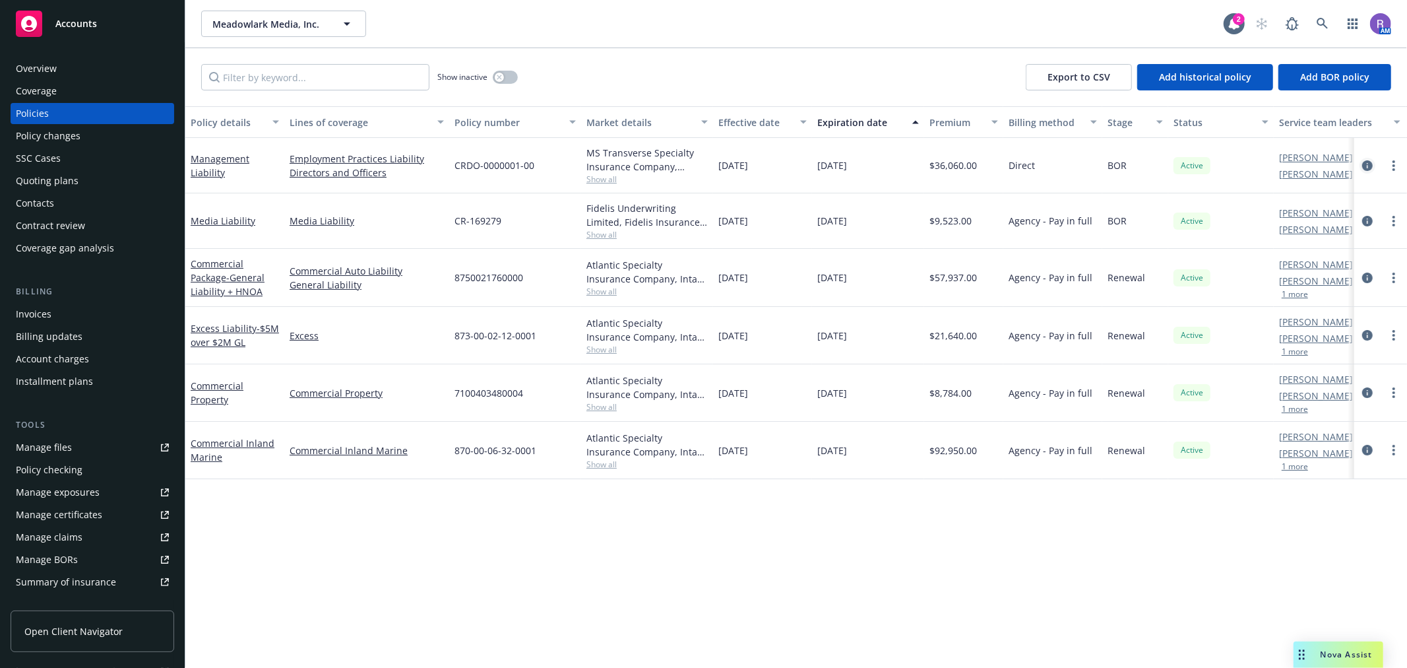
click at [1364, 163] on icon "circleInformation" at bounding box center [1367, 165] width 11 height 11
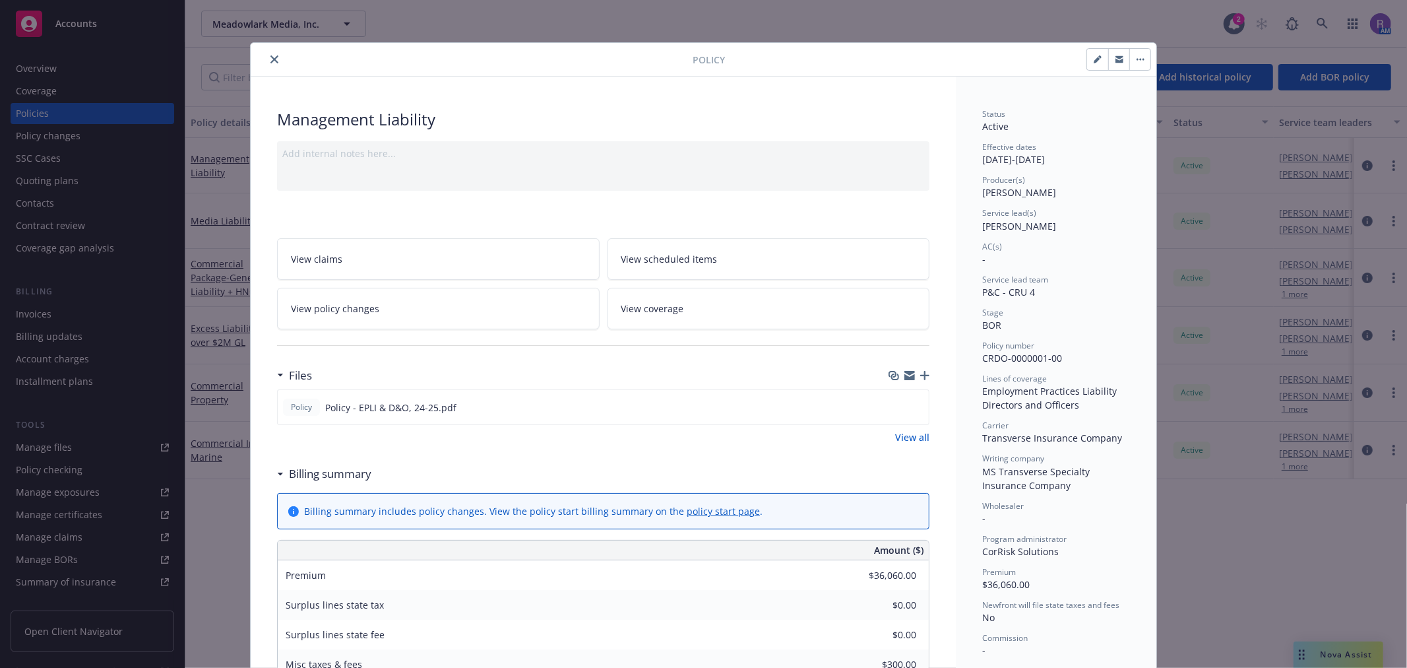
click at [270, 55] on icon "close" at bounding box center [274, 59] width 8 height 8
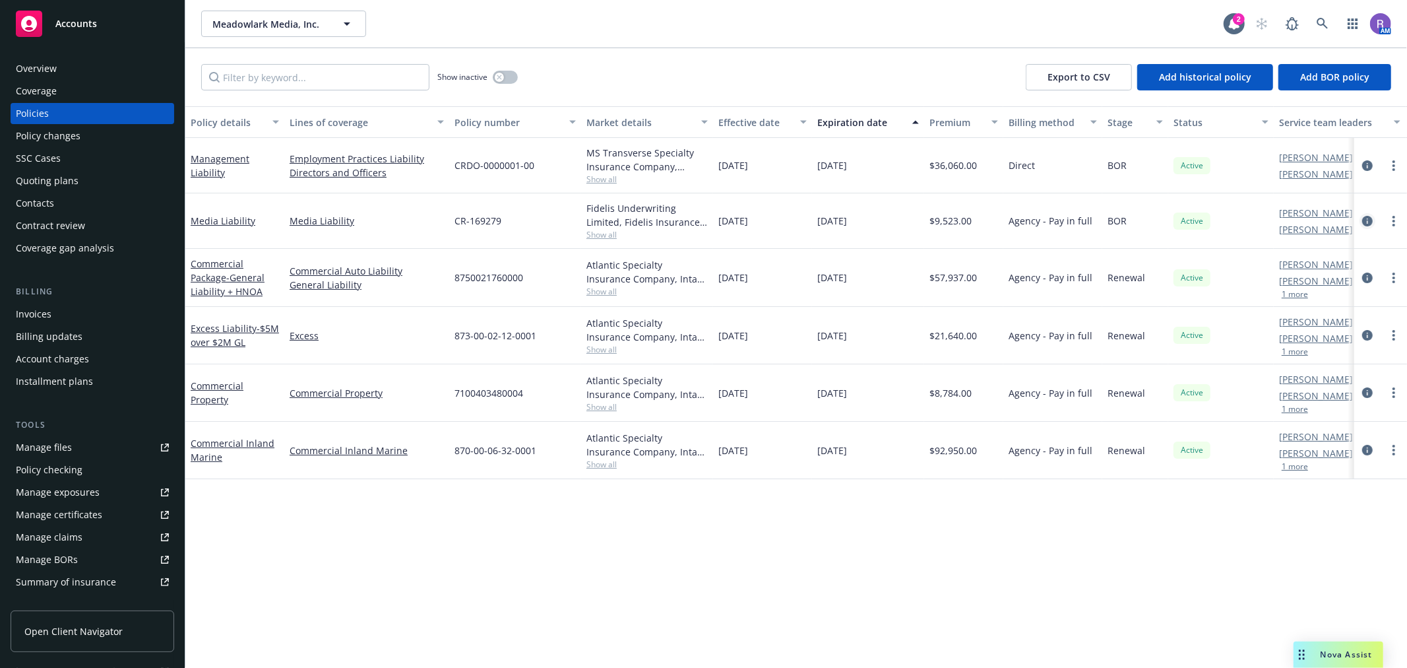
click at [1366, 220] on icon "circleInformation" at bounding box center [1367, 221] width 11 height 11
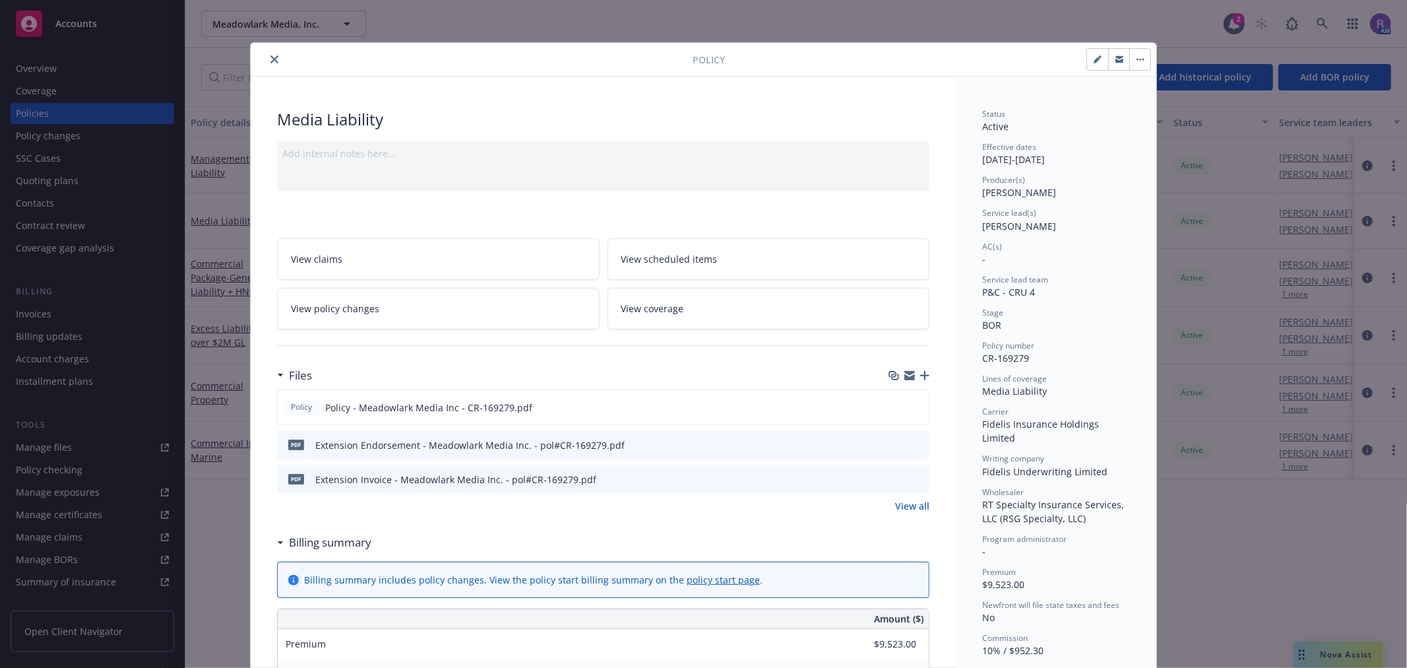
click at [905, 508] on link "View all" at bounding box center [912, 506] width 34 height 14
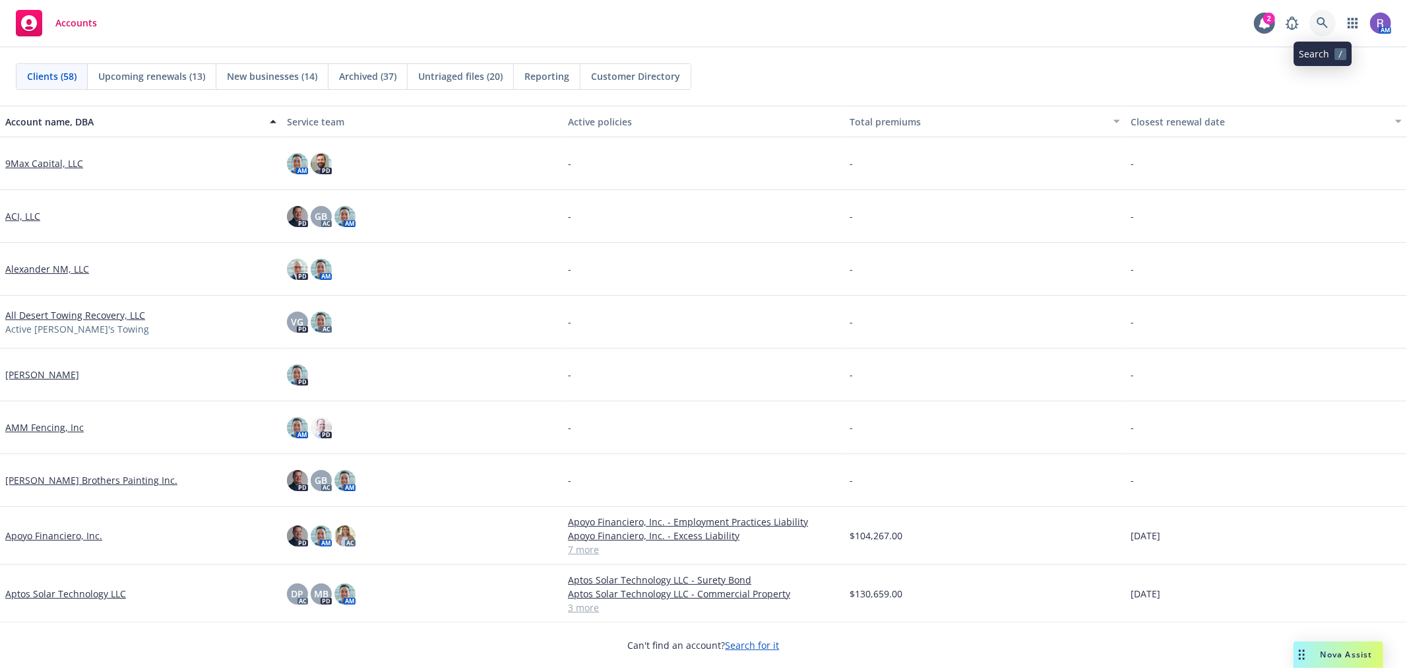
click at [1323, 27] on icon at bounding box center [1323, 23] width 12 height 12
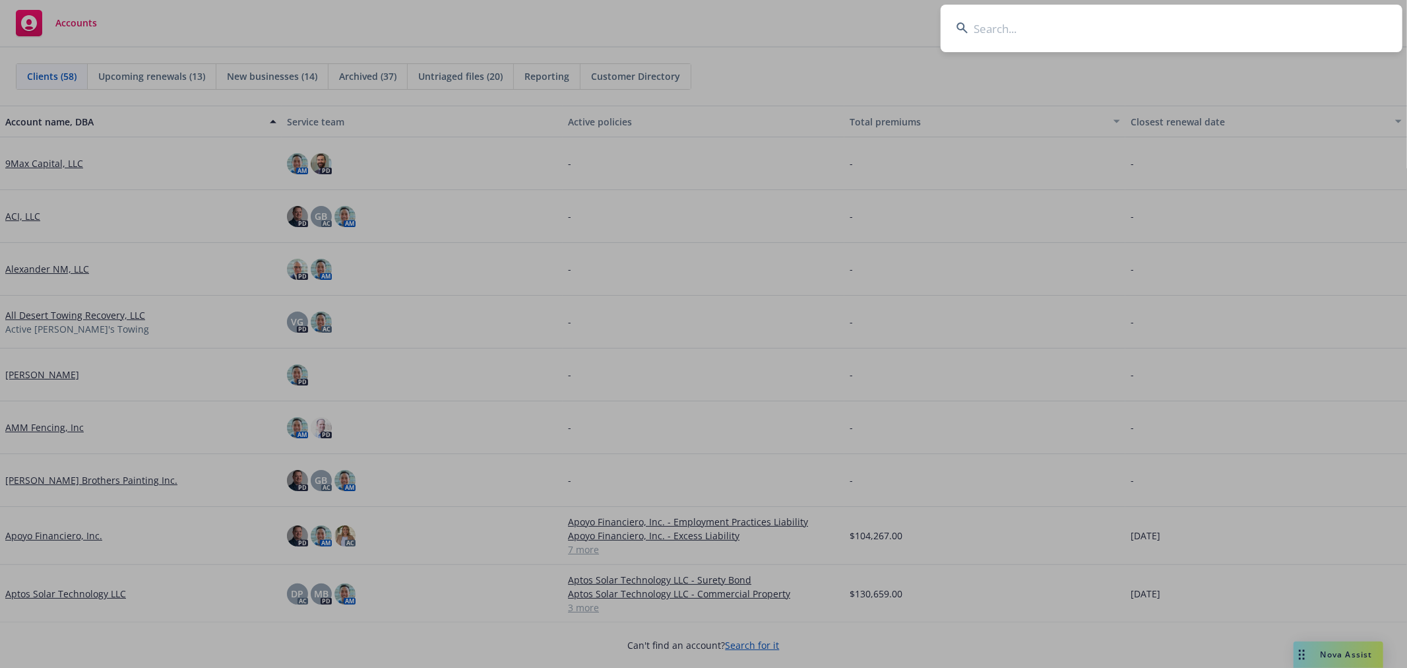
click at [1317, 27] on input at bounding box center [1172, 29] width 462 height 48
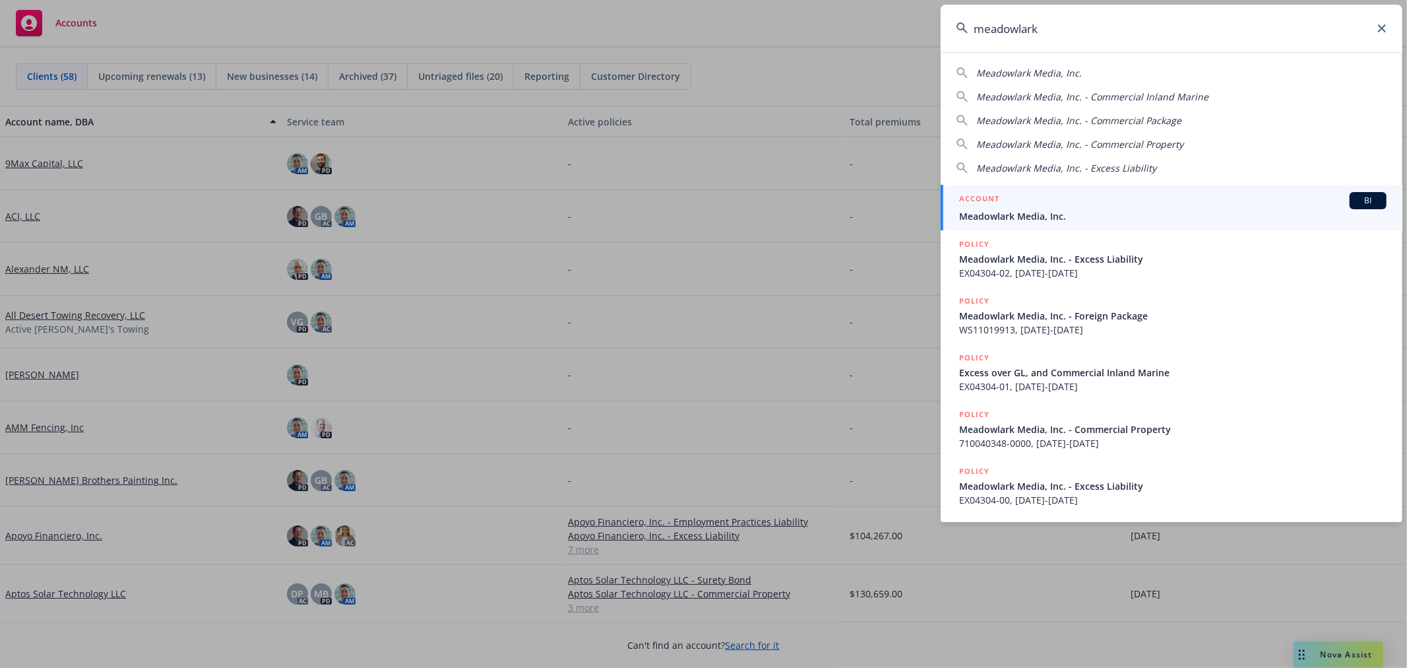
type input "meadowlark"
click at [1012, 212] on span "Meadowlark Media, Inc." at bounding box center [1173, 216] width 428 height 14
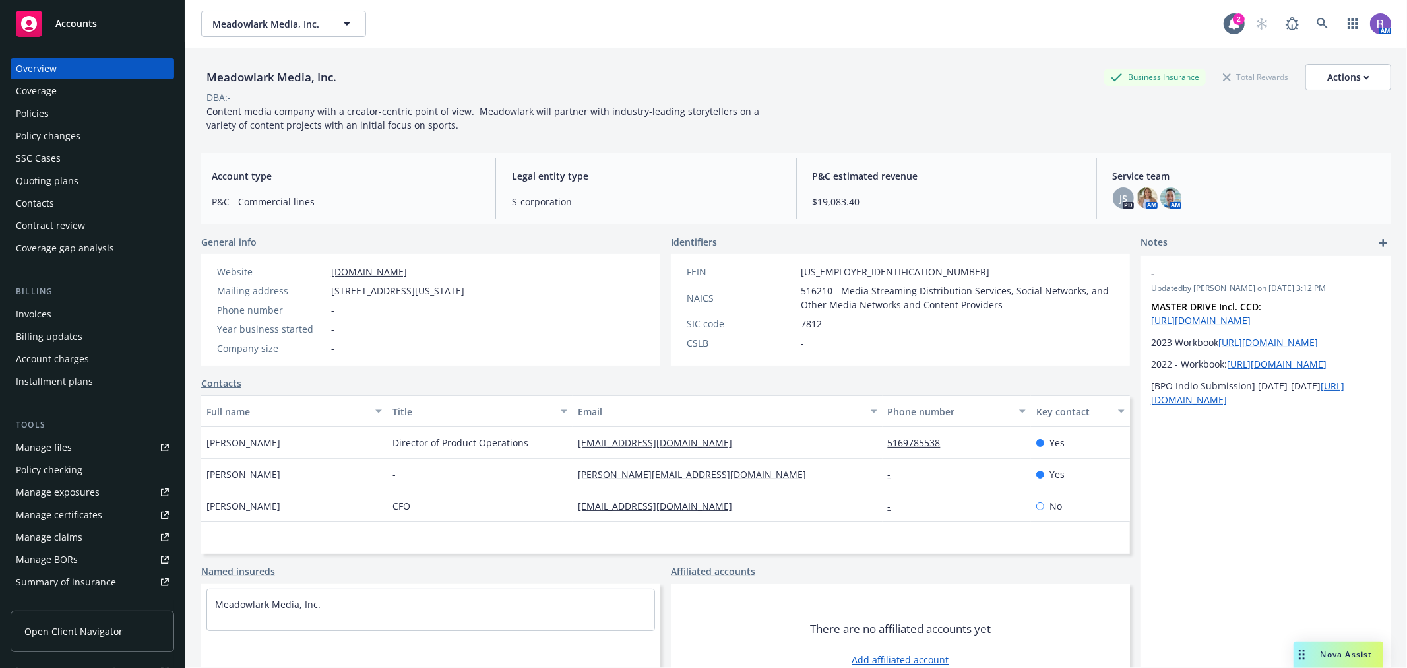
click at [61, 135] on div "Policy changes" at bounding box center [48, 135] width 65 height 21
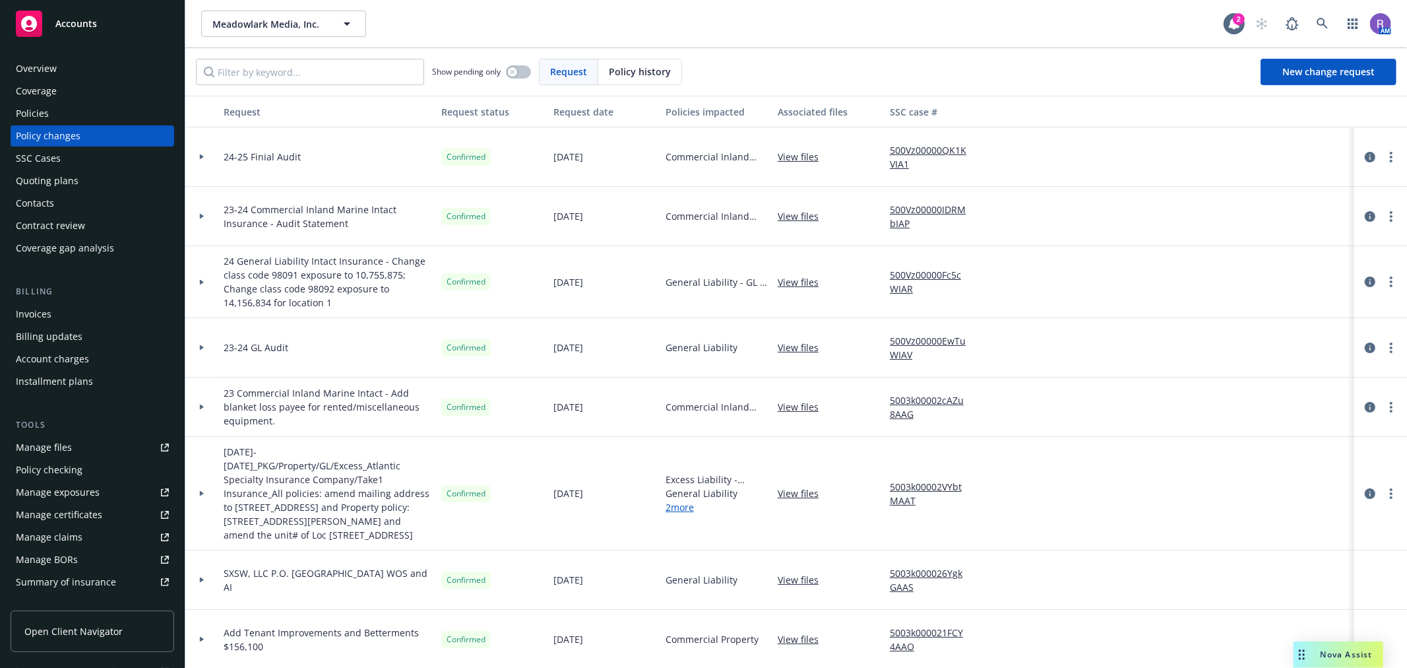
click at [637, 66] on span "Policy history" at bounding box center [640, 72] width 62 height 14
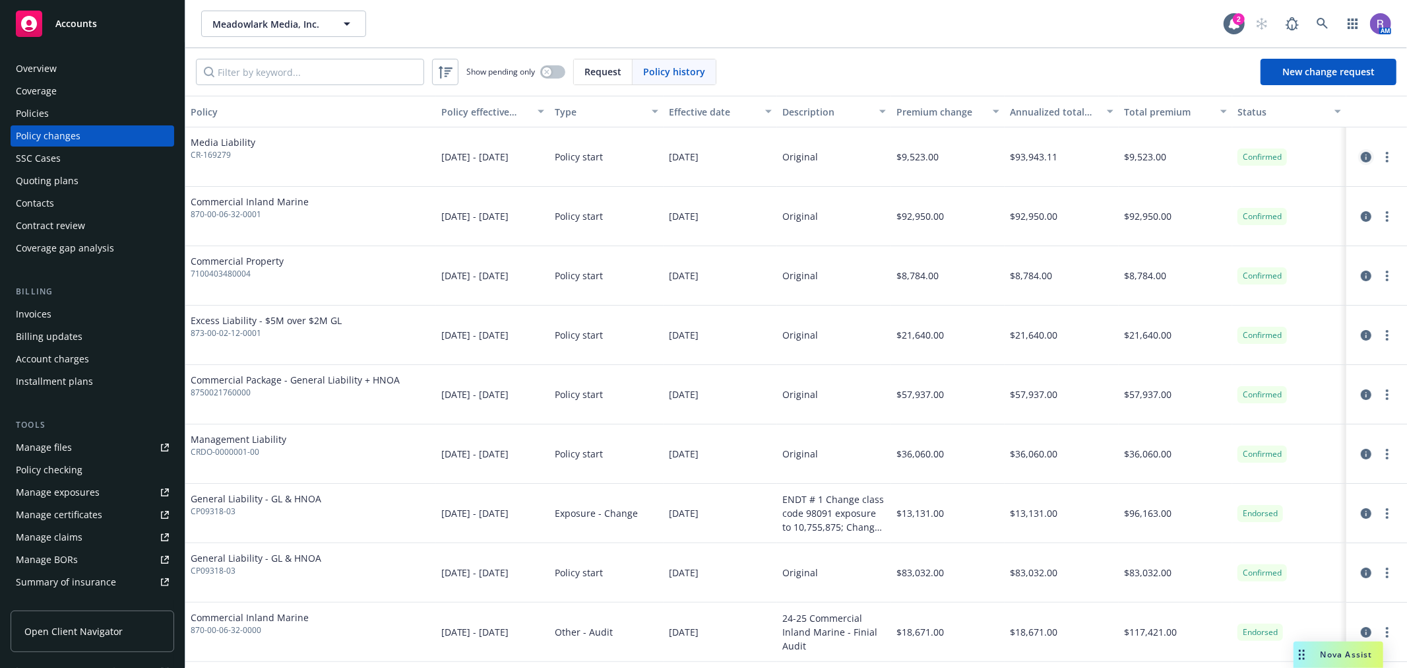
click at [1361, 162] on icon "circleInformation" at bounding box center [1366, 157] width 11 height 11
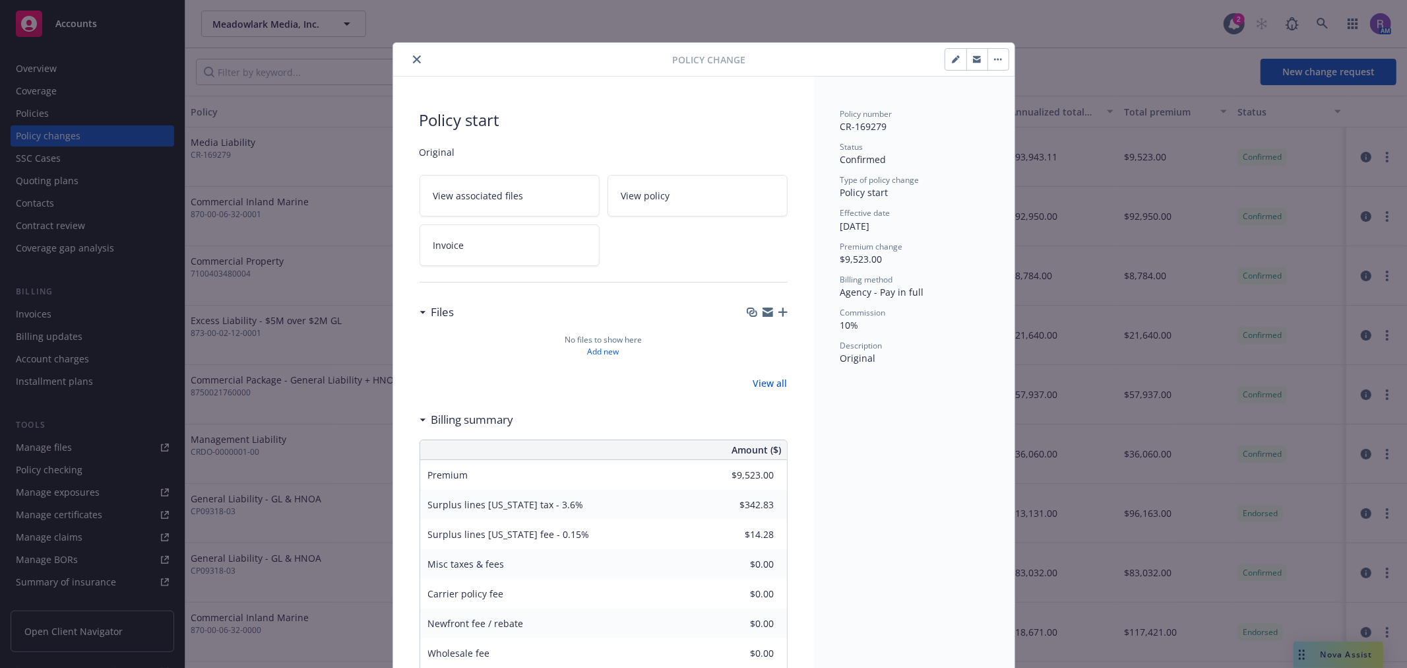
click at [991, 56] on button "button" at bounding box center [998, 59] width 21 height 21
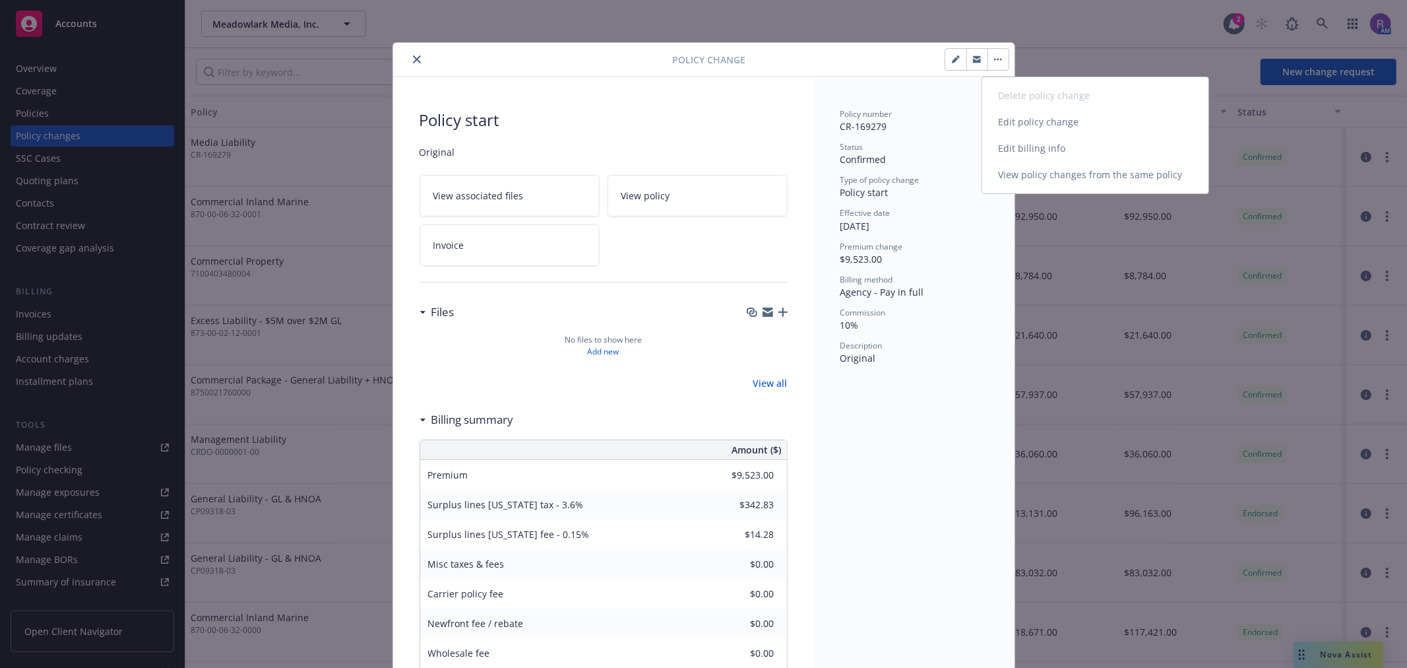
click at [1048, 146] on link "Edit billing info" at bounding box center [1095, 148] width 226 height 26
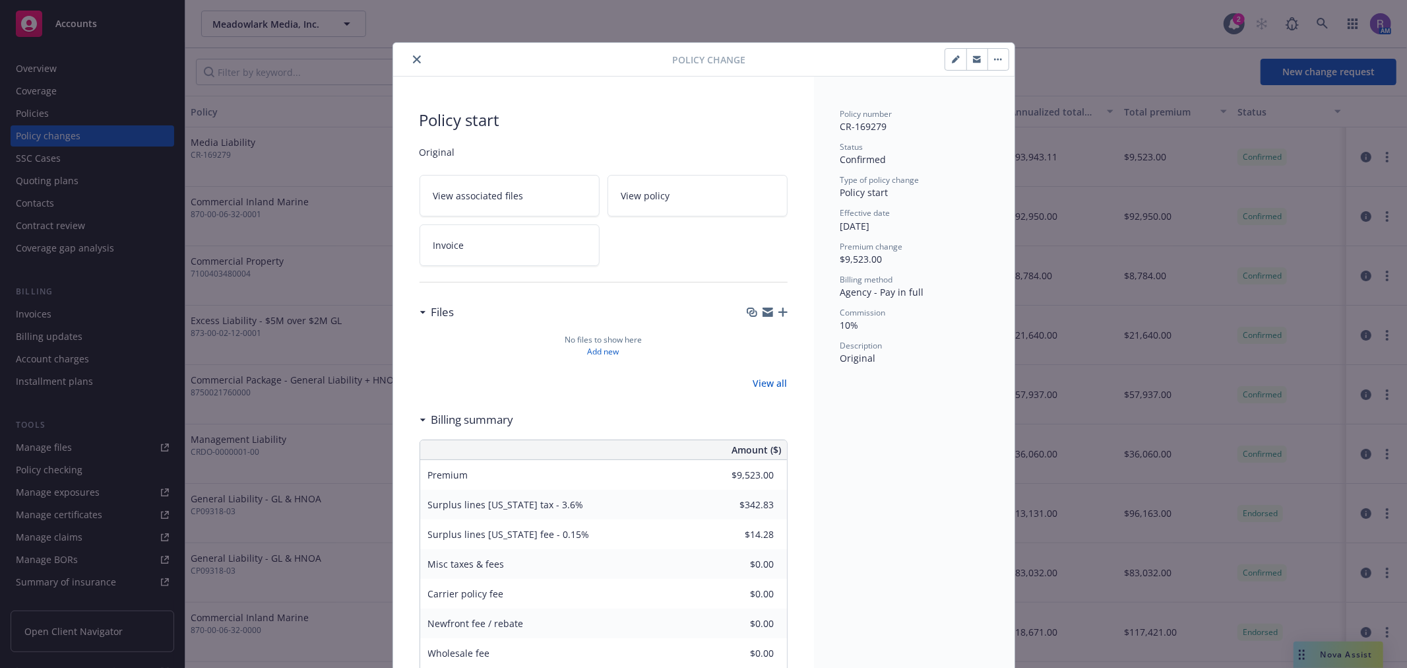
select select "NY"
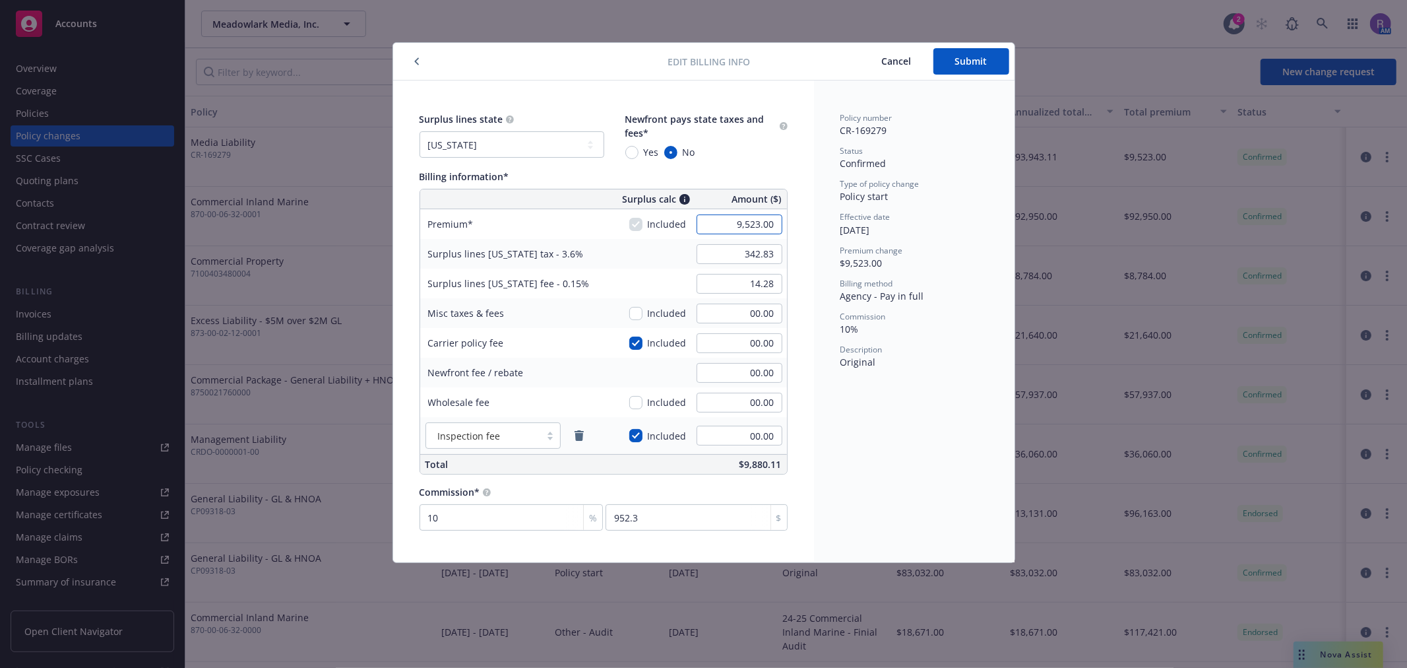
click at [767, 226] on input "9,523.00" at bounding box center [740, 224] width 86 height 20
type input "93,940.00"
type input "3,381.84"
type input "140.91"
type input "9394"
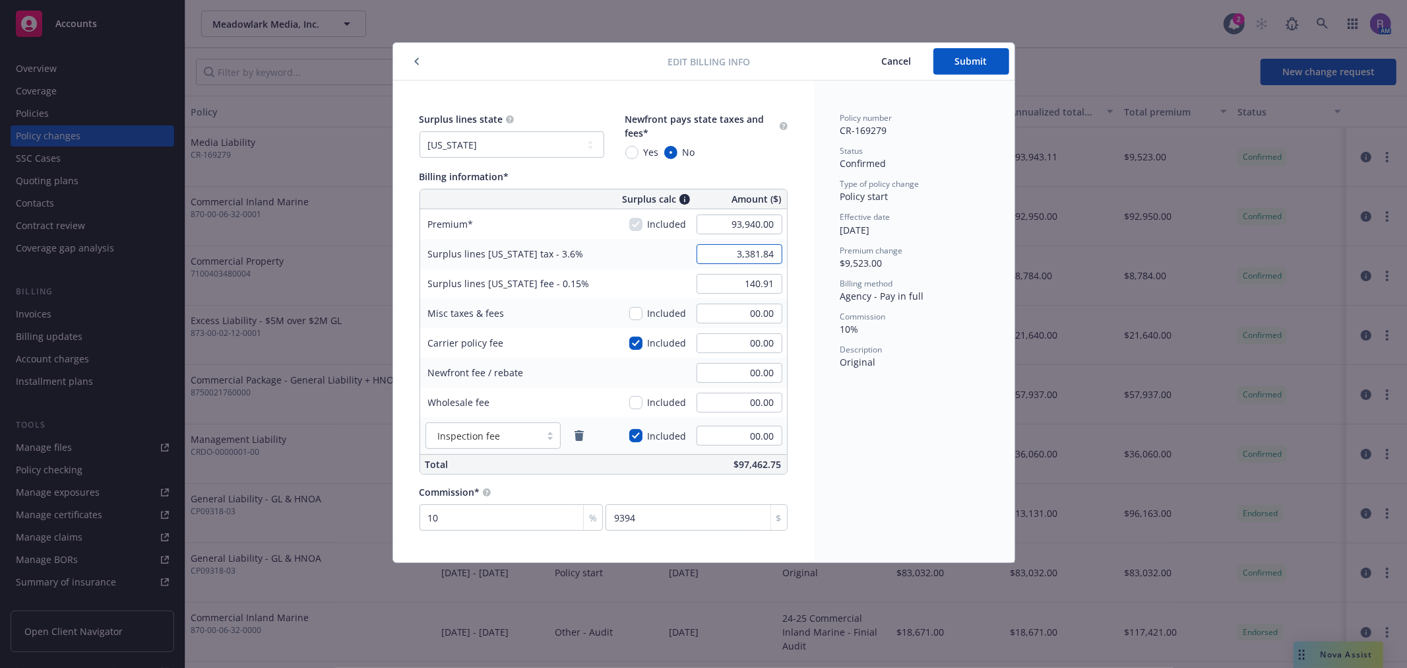
click at [736, 256] on input "3,381.84" at bounding box center [740, 254] width 86 height 20
type input "3,387.24"
click at [752, 282] on input "140.91" at bounding box center [740, 284] width 86 height 20
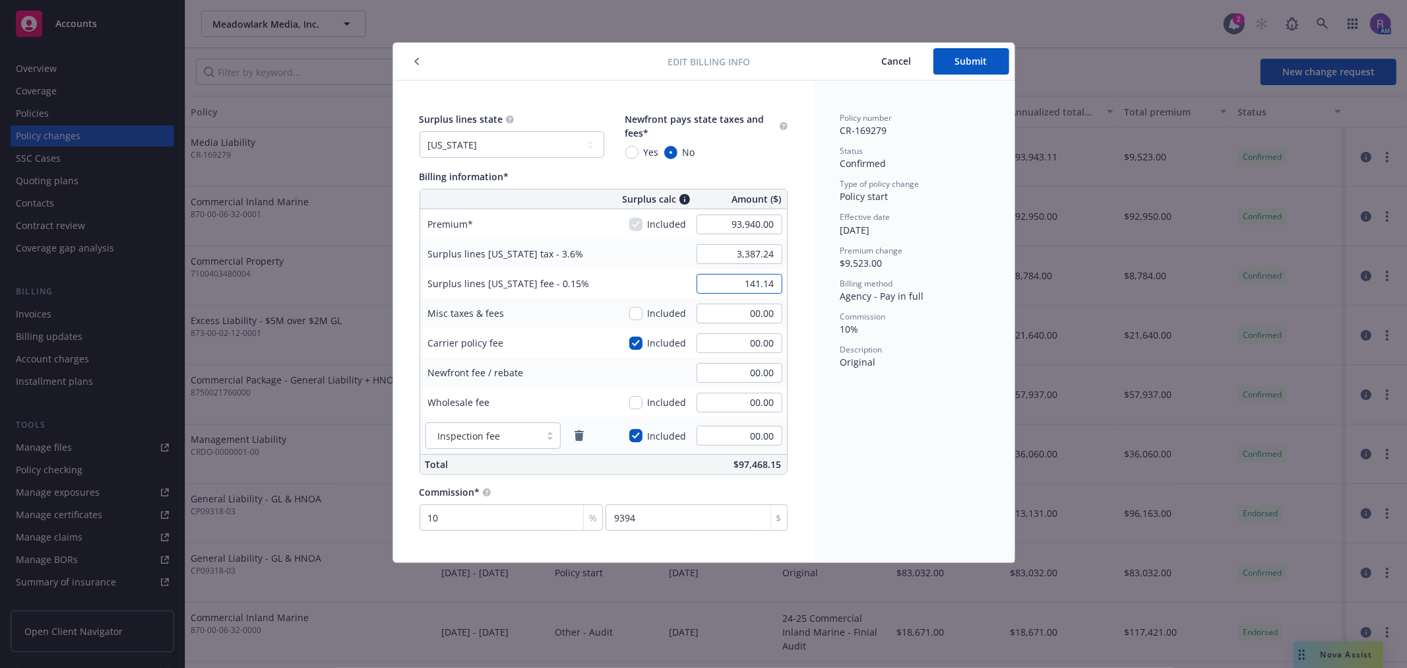
type input "141.14"
click at [752, 317] on input "00.00" at bounding box center [740, 313] width 86 height 20
click at [737, 339] on input "00.00" at bounding box center [740, 343] width 86 height 20
click at [746, 399] on input "00.00" at bounding box center [740, 403] width 86 height 20
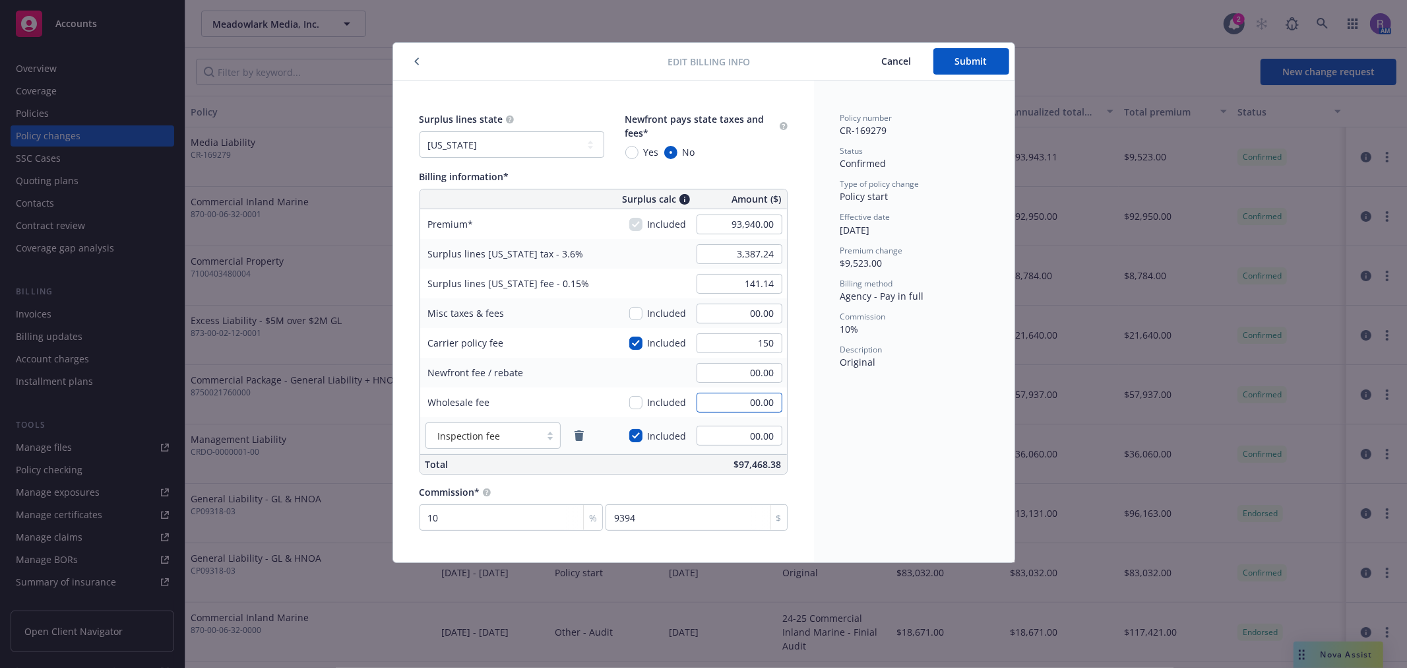
type input "150.00"
click at [746, 399] on input "00.00" at bounding box center [740, 403] width 86 height 20
type input "350.00"
click at [871, 450] on div "Policy number CR-169279 Status Confirmed Type of policy change Policy start Eff…" at bounding box center [914, 321] width 201 height 482
click at [981, 68] on button "Submit" at bounding box center [972, 61] width 76 height 26
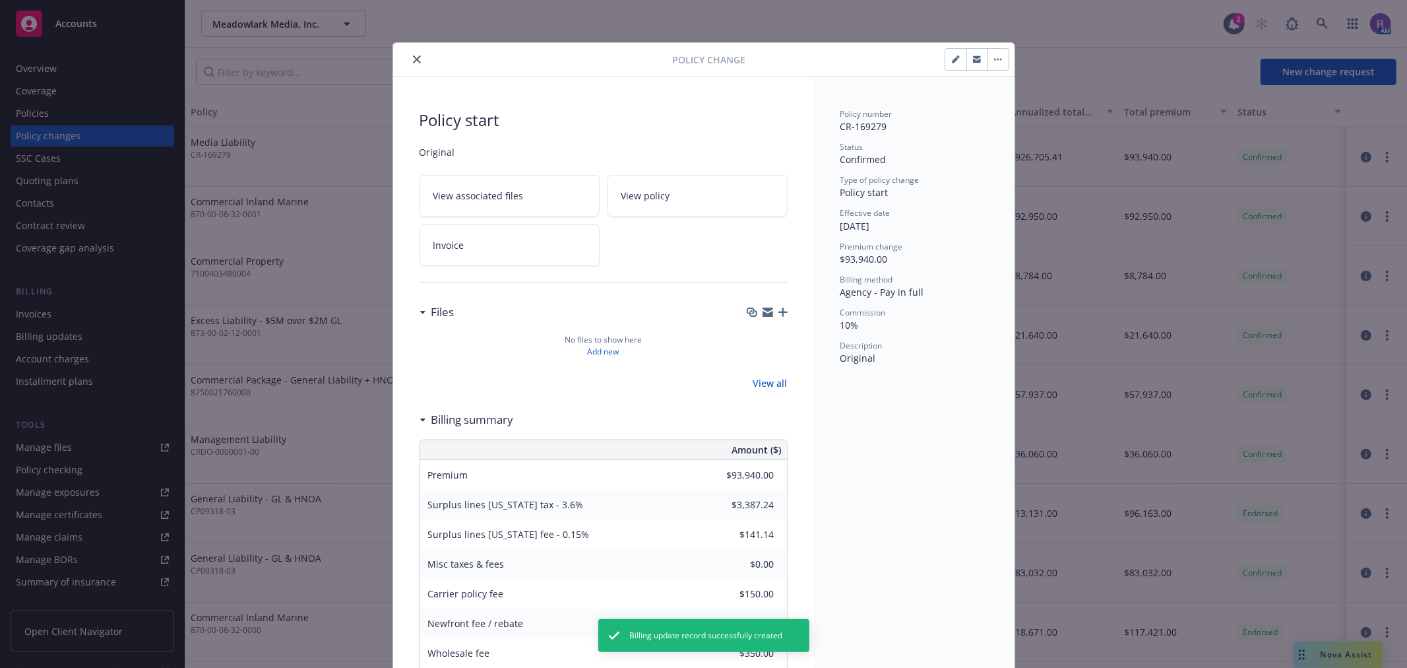
click at [413, 57] on icon "close" at bounding box center [417, 59] width 8 height 8
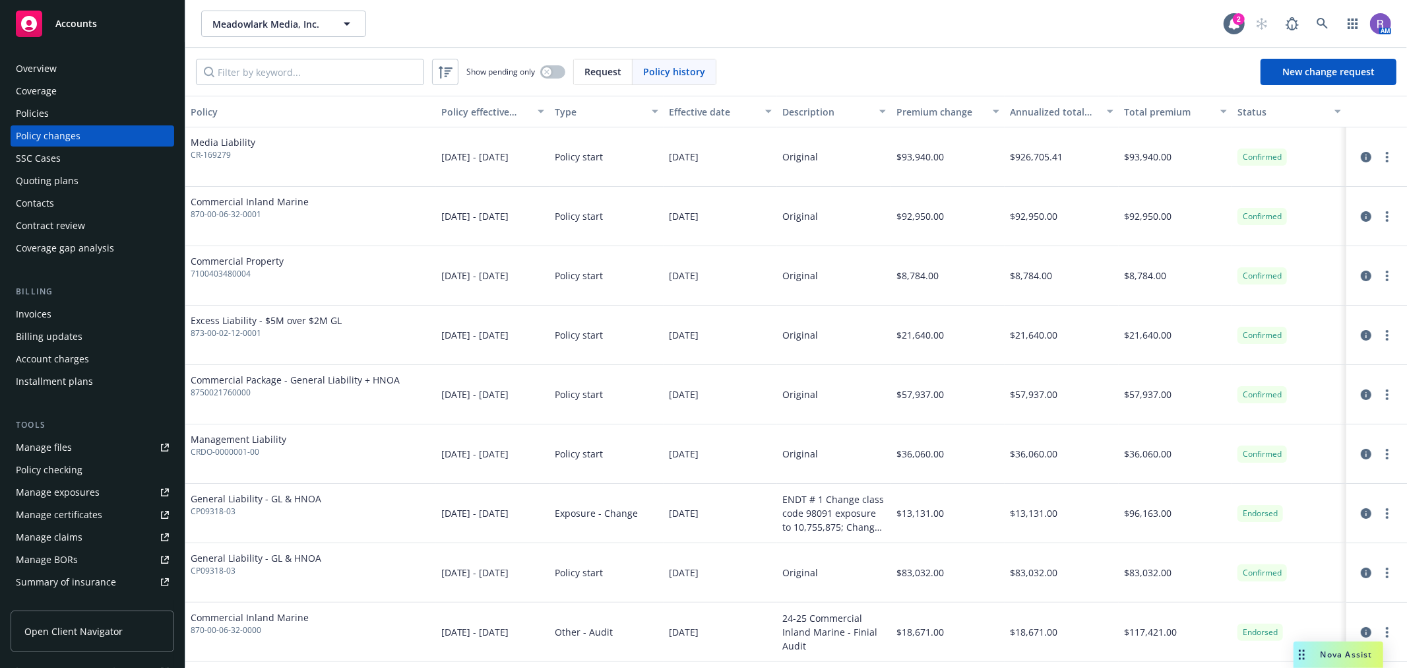
click at [604, 68] on span "Request" at bounding box center [603, 72] width 37 height 14
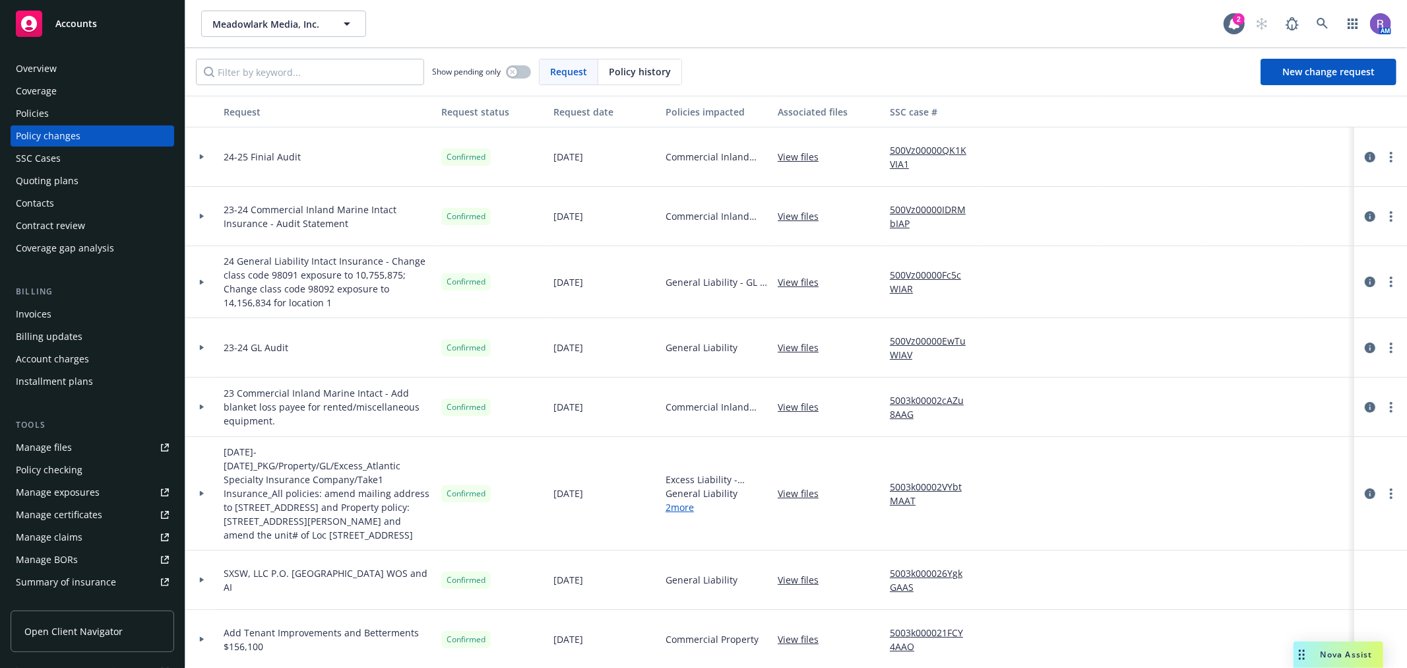
click at [62, 106] on div "Policies" at bounding box center [92, 113] width 153 height 21
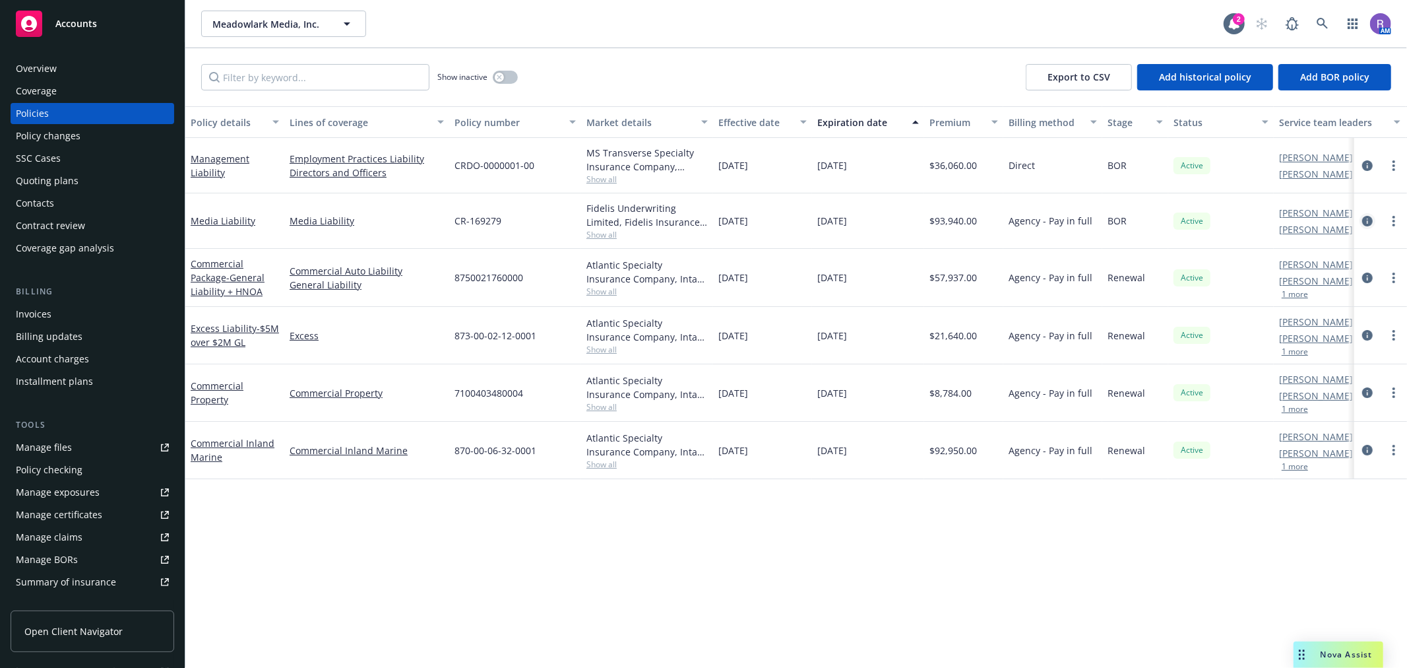
click at [1370, 221] on icon "circleInformation" at bounding box center [1367, 221] width 11 height 11
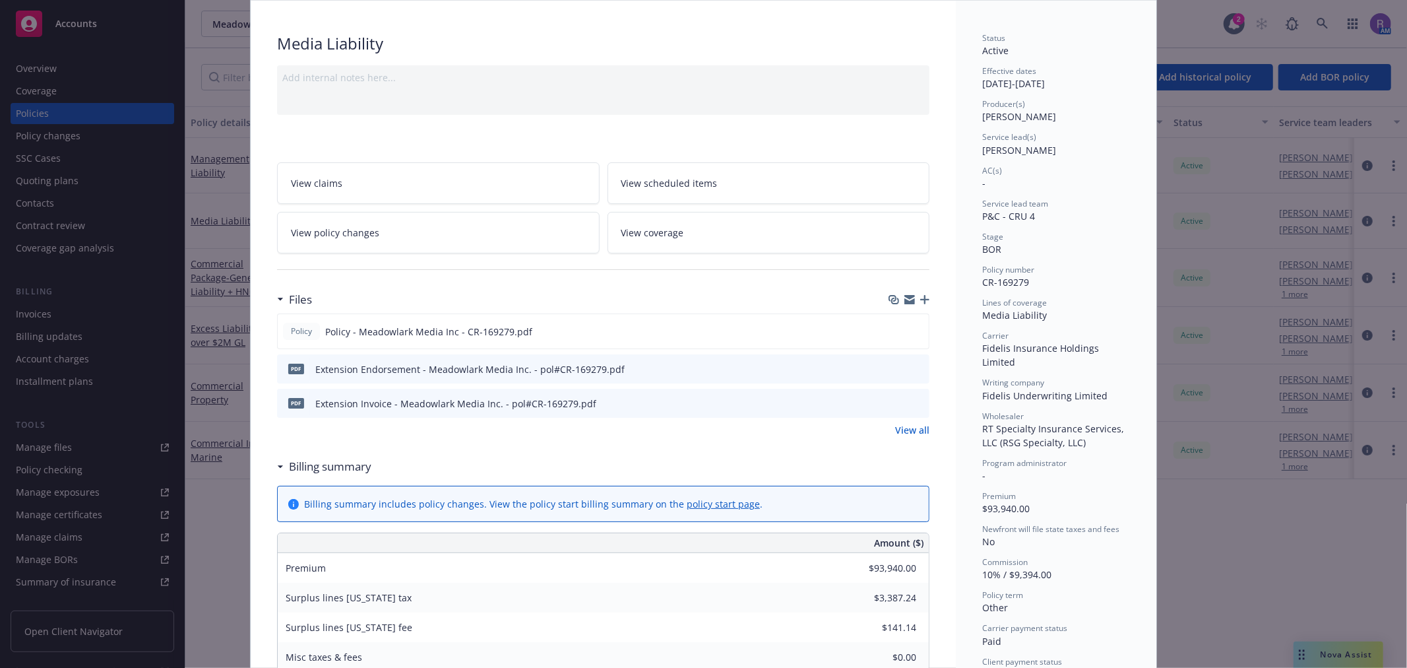
scroll to position [146, 0]
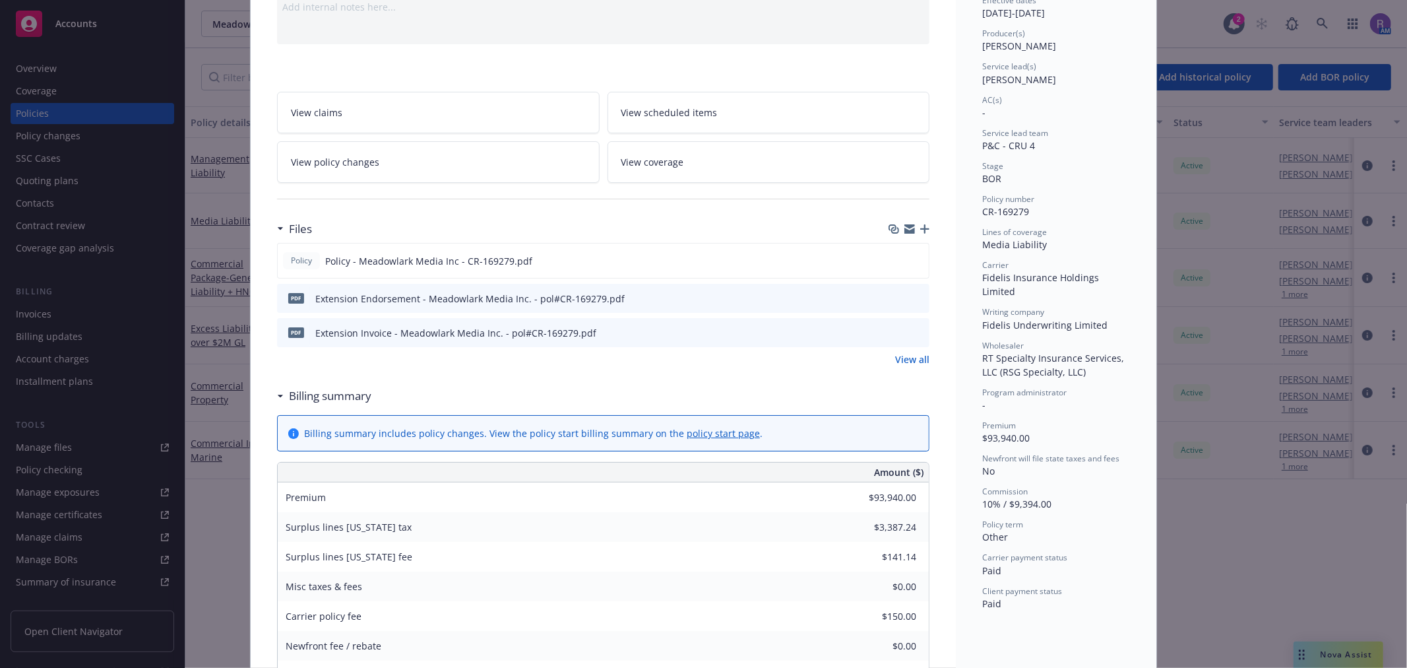
click at [433, 158] on link "View policy changes" at bounding box center [438, 162] width 323 height 42
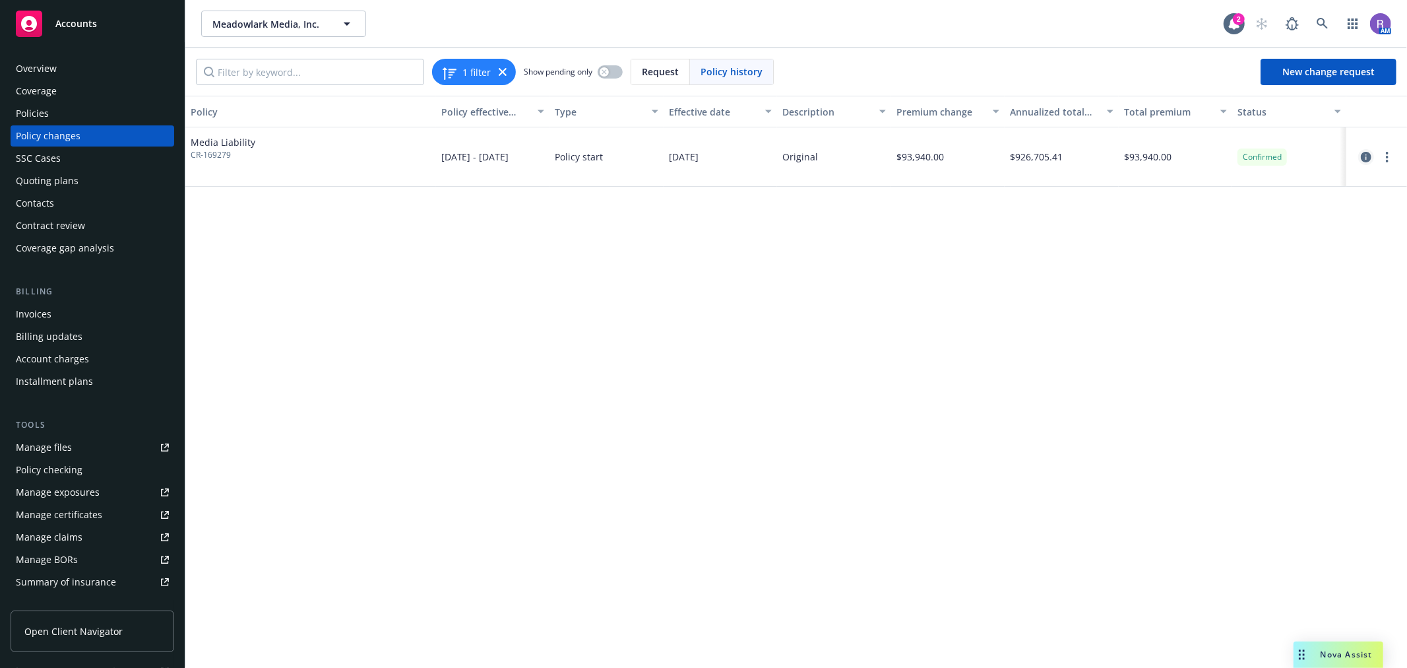
click at [1364, 159] on icon "circleInformation" at bounding box center [1366, 157] width 11 height 11
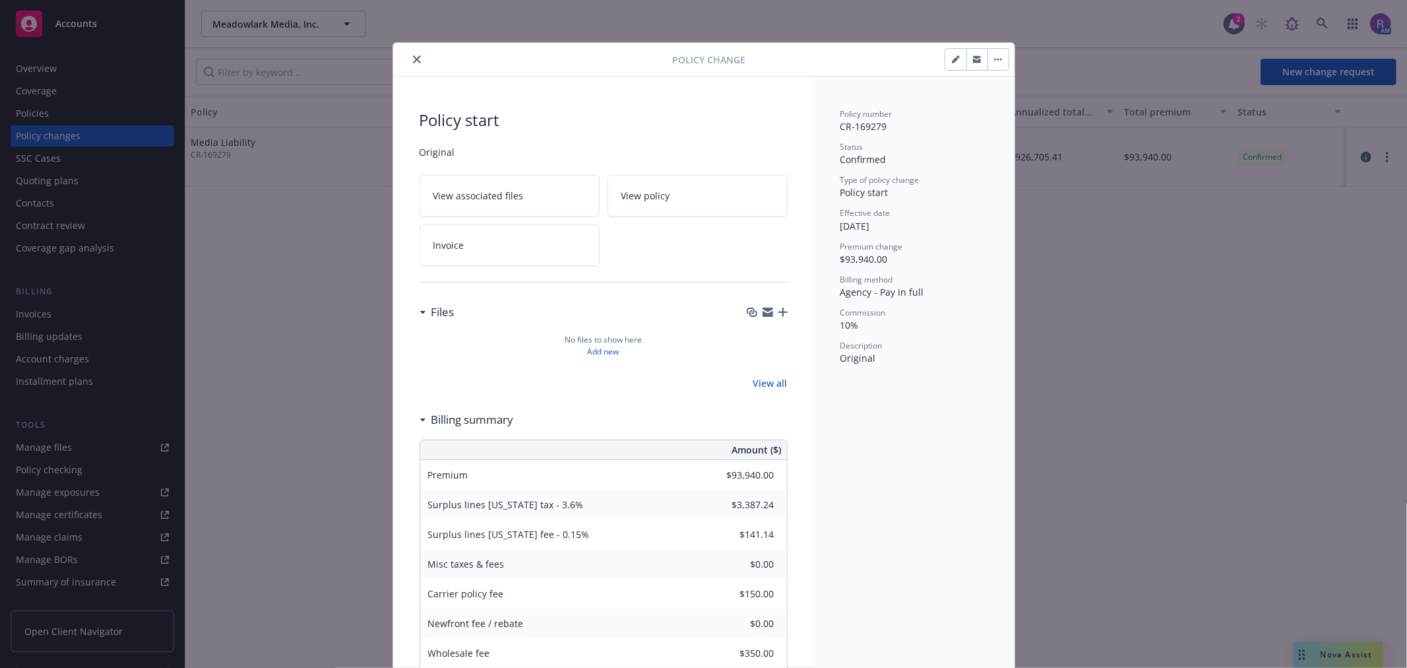
click at [413, 57] on icon "close" at bounding box center [417, 59] width 8 height 8
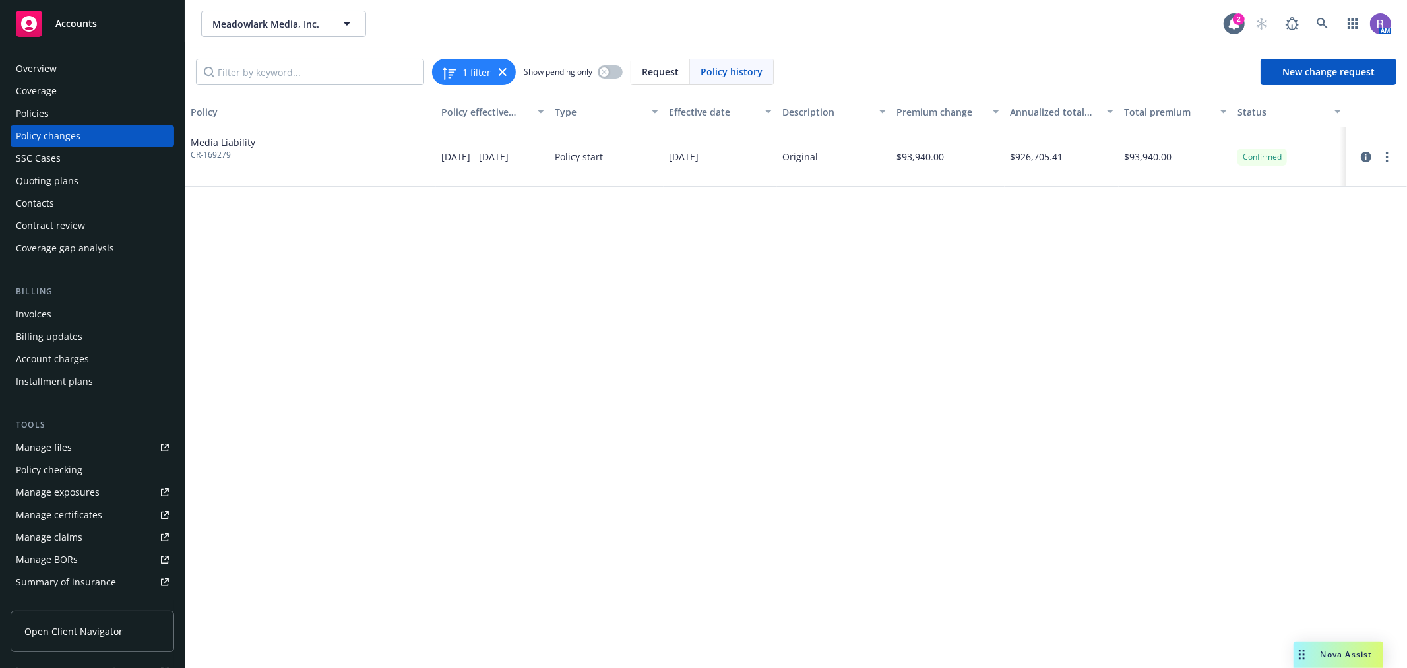
click at [358, 226] on div "Policy Policy effective dates Type Effective date Description Premium change An…" at bounding box center [796, 382] width 1222 height 572
click at [1318, 67] on span "New change request" at bounding box center [1329, 71] width 92 height 13
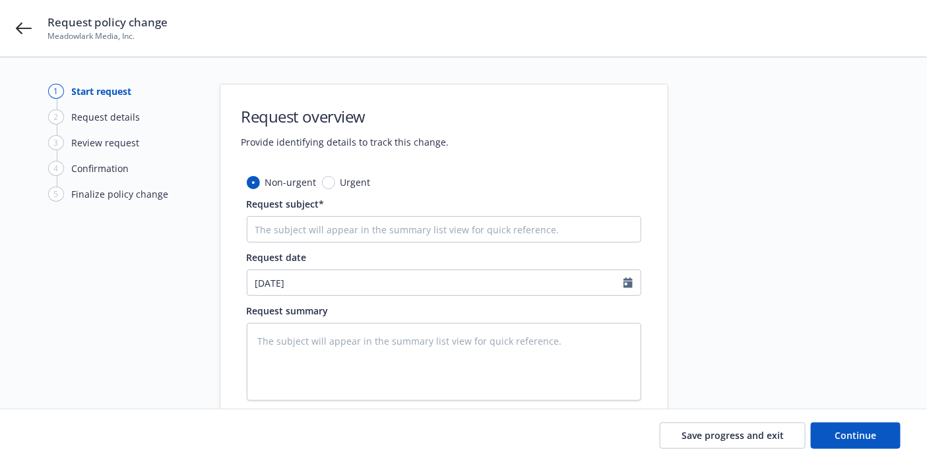
type textarea "x"
